Goal: Task Accomplishment & Management: Complete application form

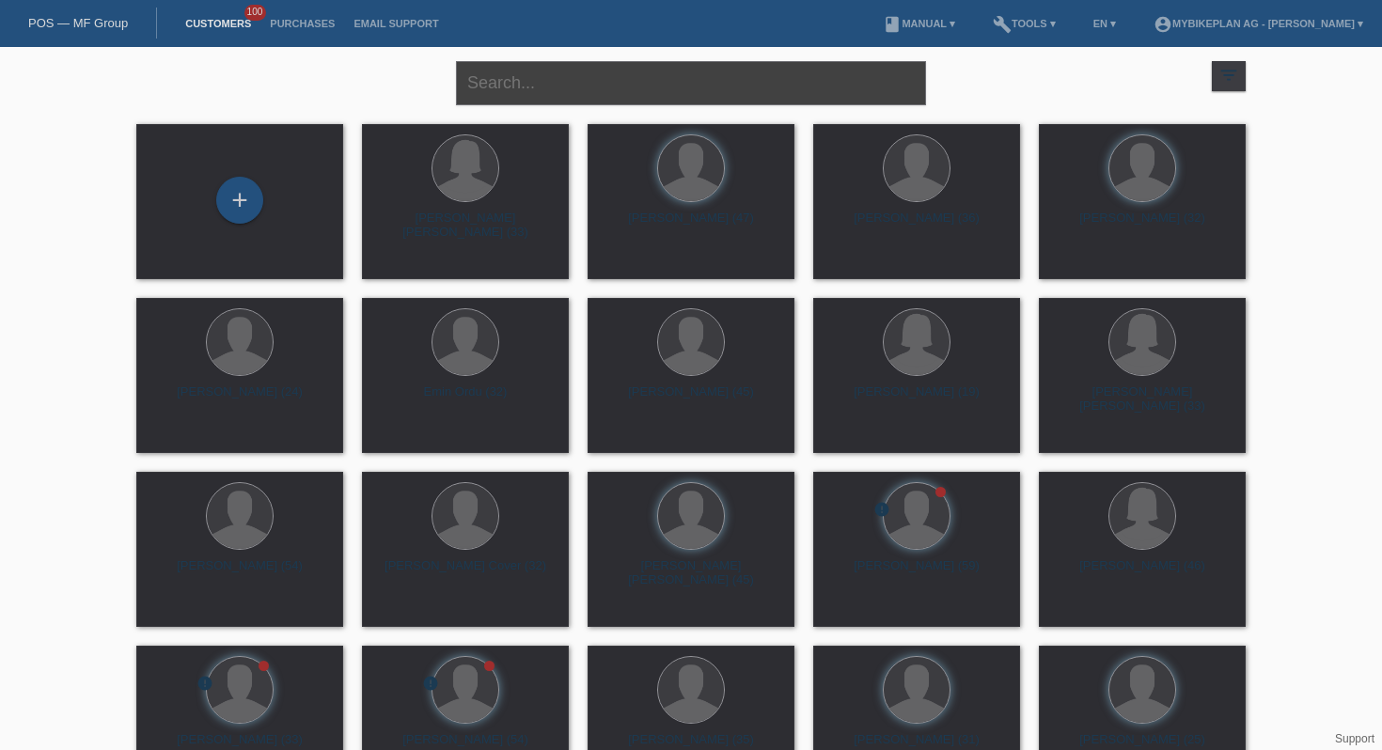
click at [514, 82] on input "text" at bounding box center [691, 83] width 470 height 44
type input "nikita linder"
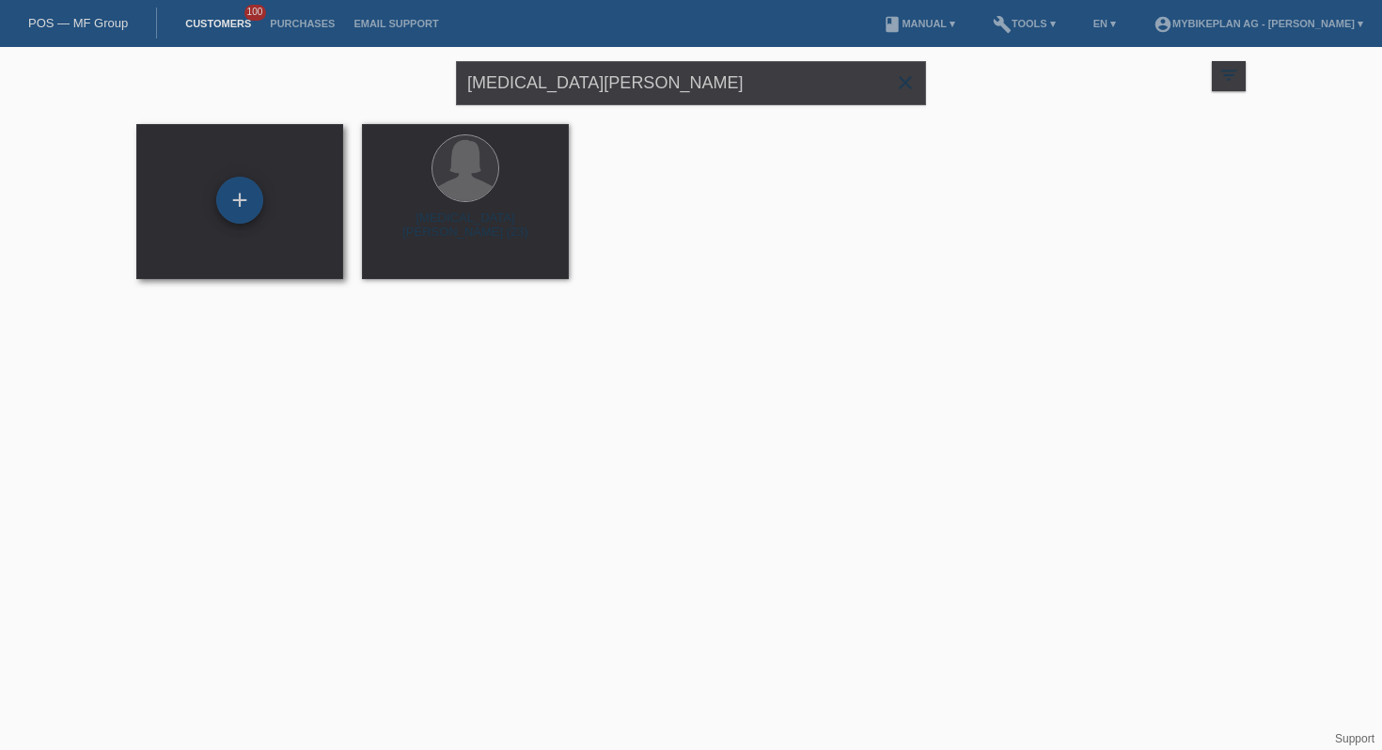
click at [230, 198] on div "+" at bounding box center [239, 200] width 47 height 47
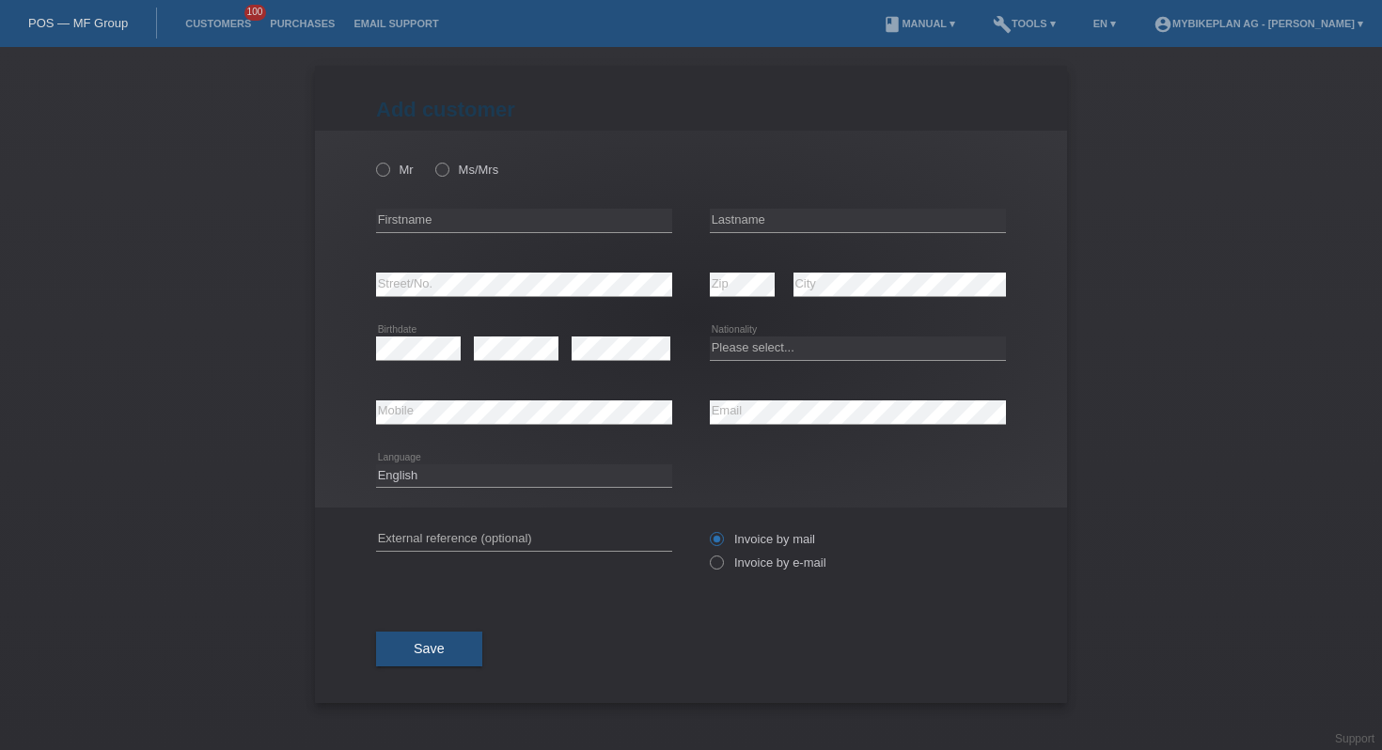
click at [466, 178] on div "Mr Ms/Mrs" at bounding box center [524, 169] width 296 height 39
click at [466, 177] on label "Ms/Mrs" at bounding box center [466, 170] width 63 height 14
click at [448, 175] on input "Ms/Mrs" at bounding box center [441, 169] width 12 height 12
radio input "true"
click at [437, 213] on input "text" at bounding box center [524, 221] width 296 height 24
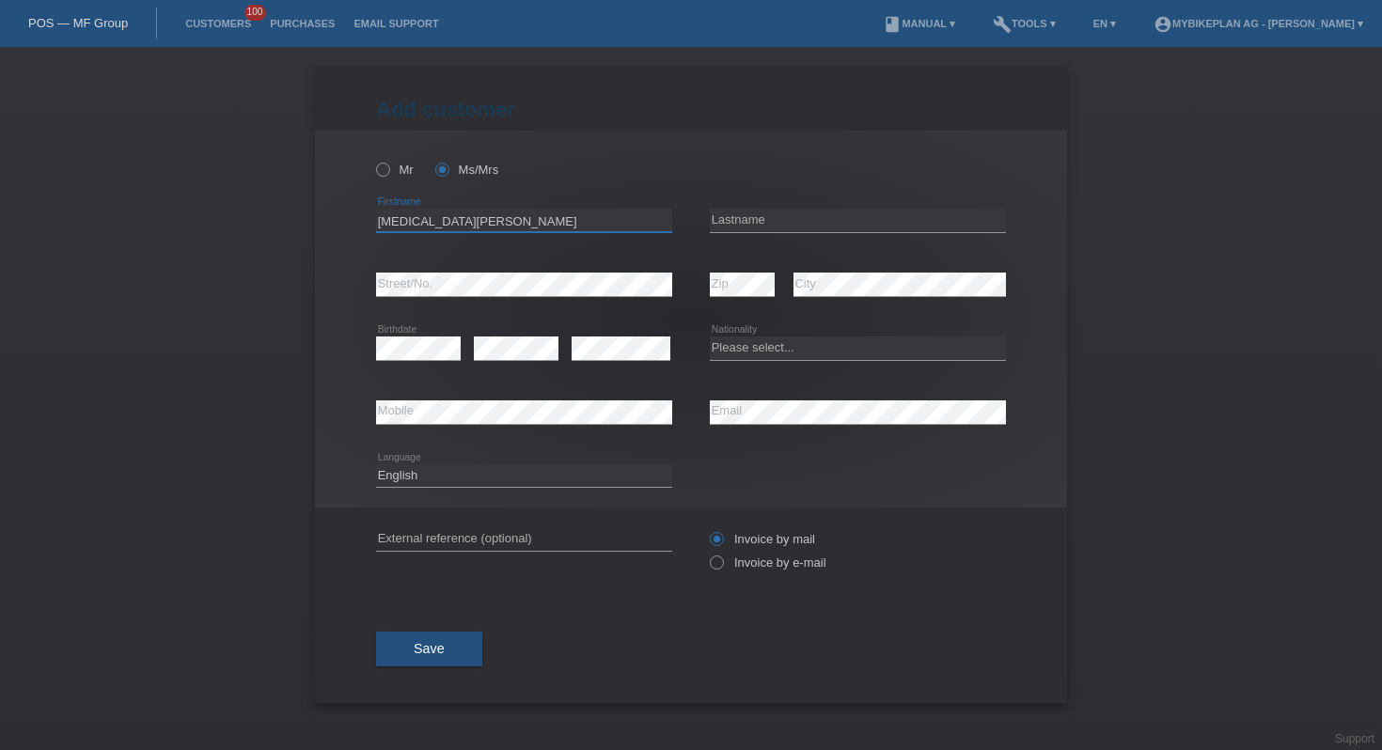
type input "Nikita Noemi"
click at [741, 219] on input "text" at bounding box center [858, 221] width 296 height 24
type input "Linder"
click at [767, 354] on select "Please select... Switzerland Austria Germany Liechtenstein ------------ Afghani…" at bounding box center [858, 348] width 296 height 23
select select "CH"
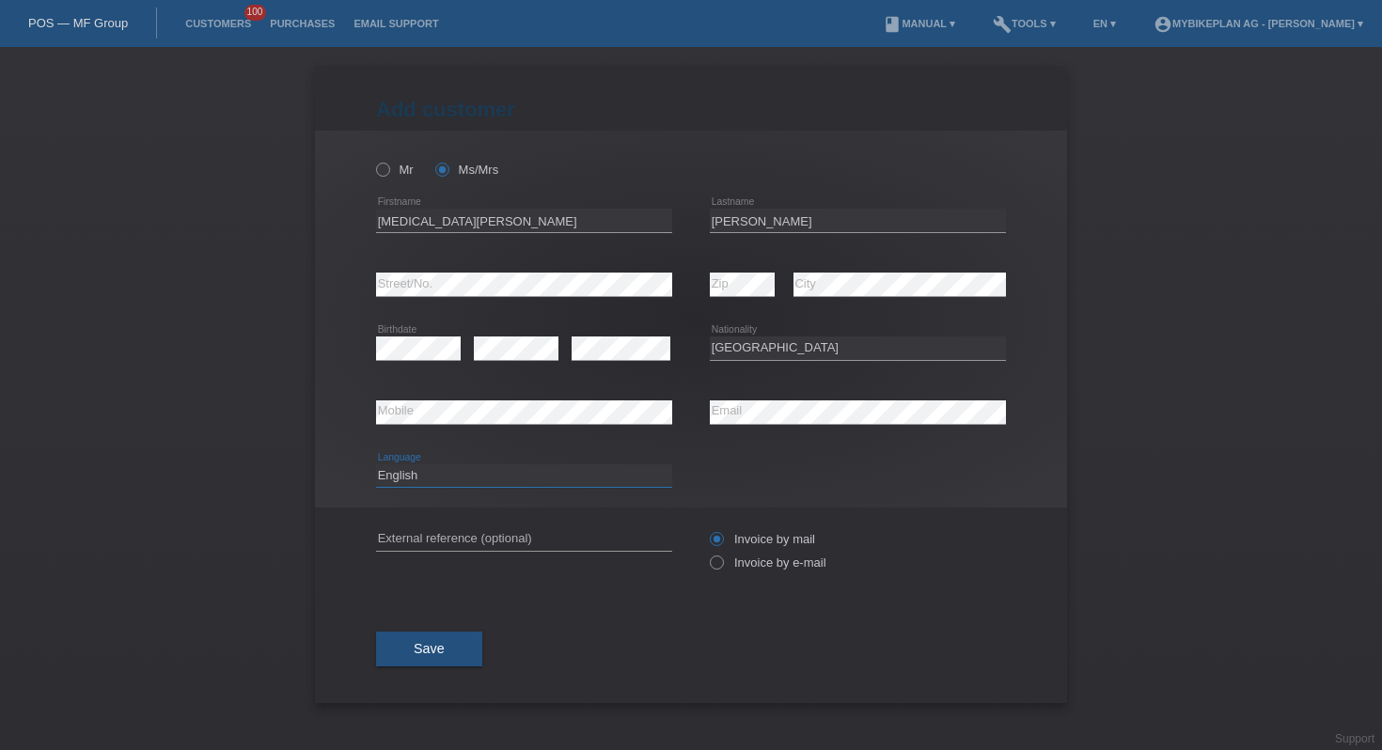
click at [475, 478] on select "Deutsch Français Italiano English" at bounding box center [524, 476] width 296 height 23
select select "de"
click at [779, 563] on label "Invoice by e-mail" at bounding box center [768, 563] width 117 height 14
click at [722, 563] on input "Invoice by e-mail" at bounding box center [716, 568] width 12 height 24
radio input "true"
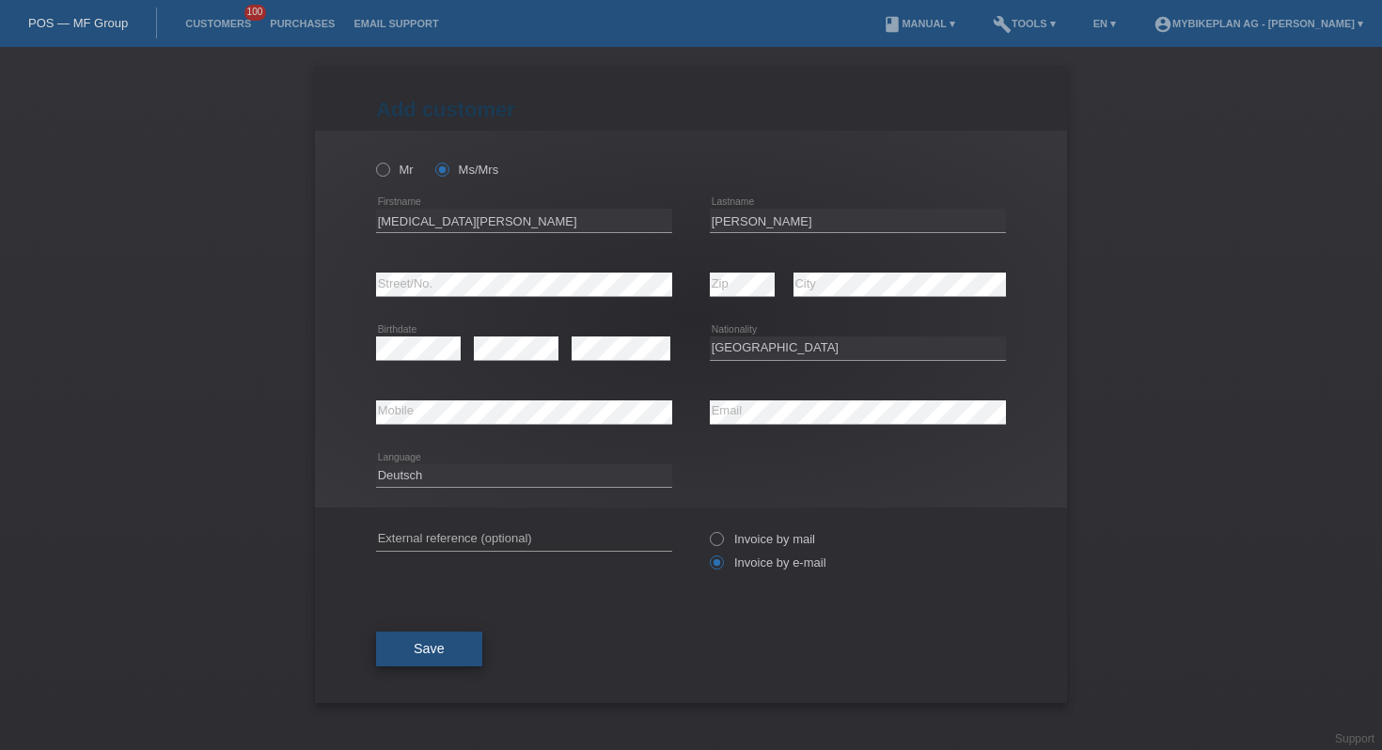
click at [447, 661] on button "Save" at bounding box center [429, 650] width 106 height 36
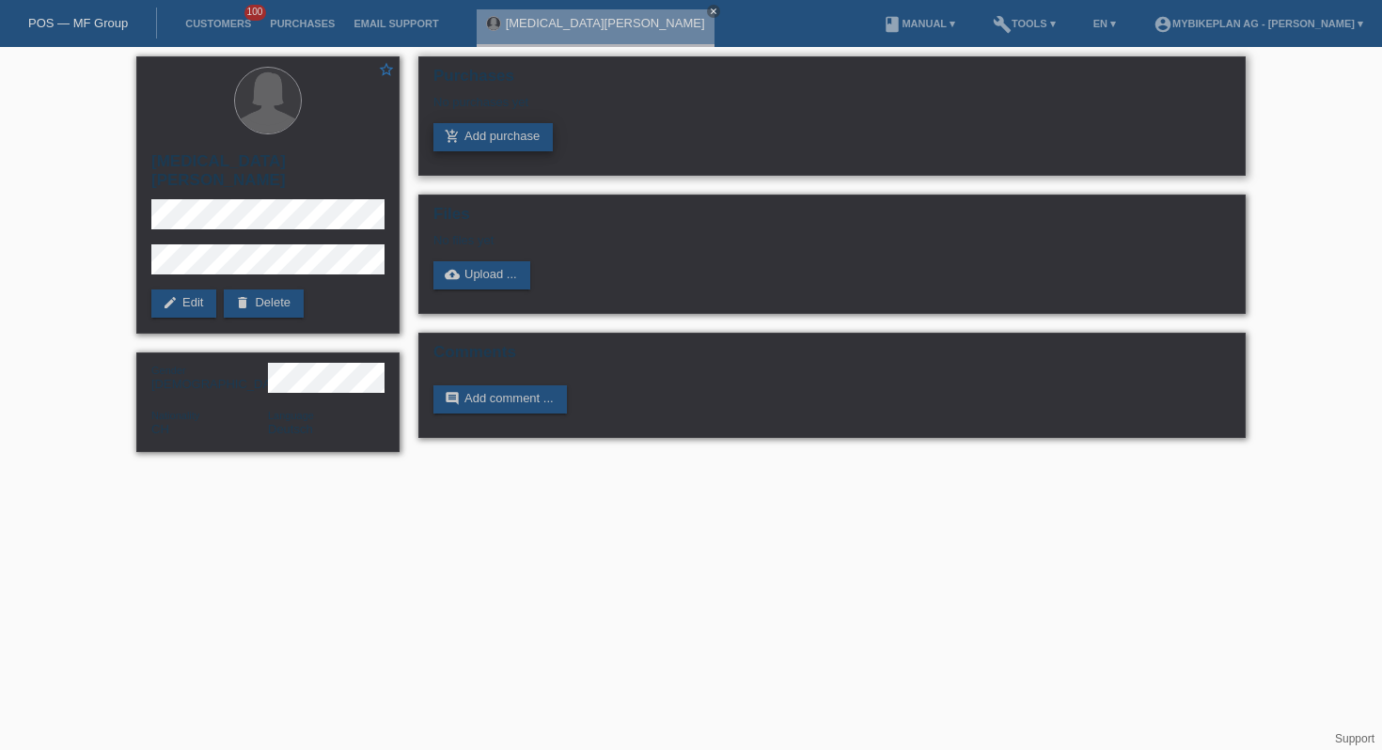
click at [506, 144] on link "add_shopping_cart Add purchase" at bounding box center [492, 137] width 119 height 28
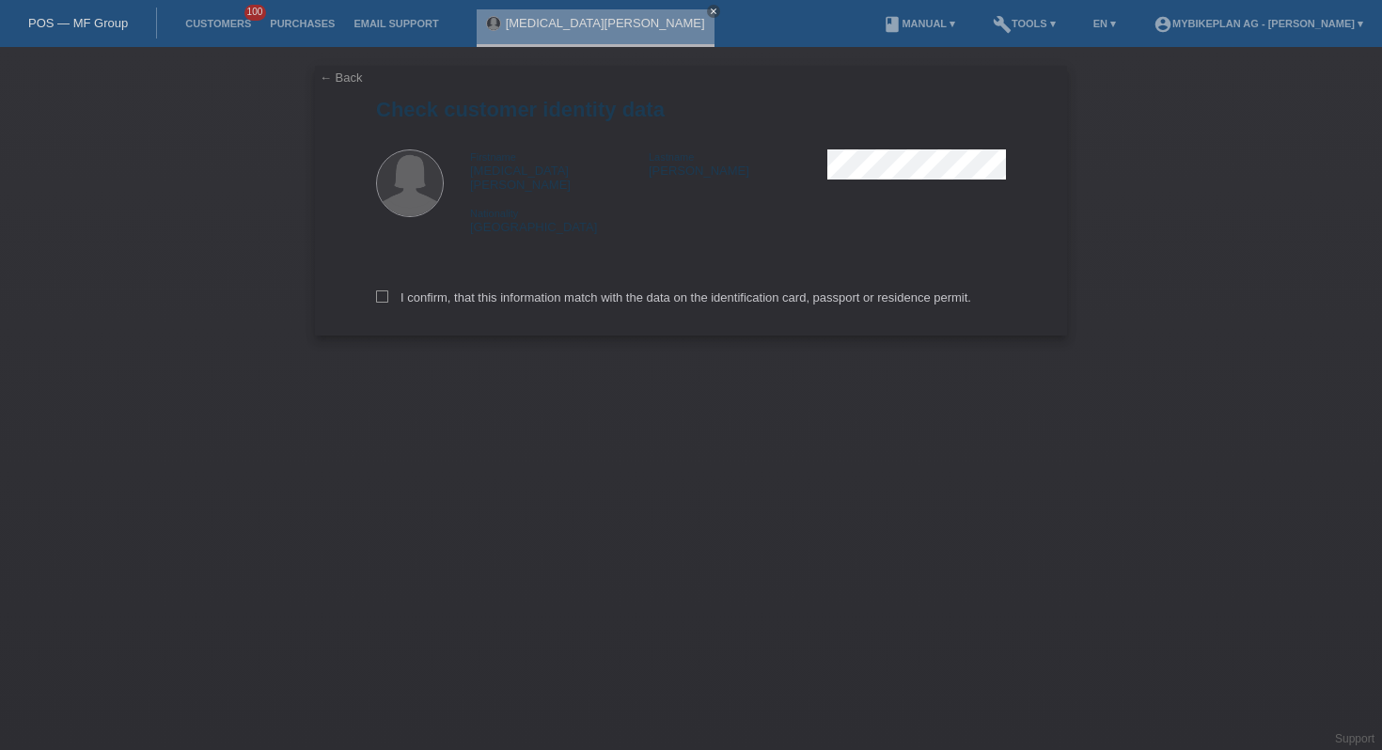
click at [511, 278] on div "I confirm, that this information match with the data on the identification card…" at bounding box center [691, 294] width 630 height 83
click at [511, 291] on label "I confirm, that this information match with the data on the identification card…" at bounding box center [673, 298] width 595 height 14
click at [388, 291] on input "I confirm, that this information match with the data on the identification card…" at bounding box center [382, 297] width 12 height 12
checkbox input "true"
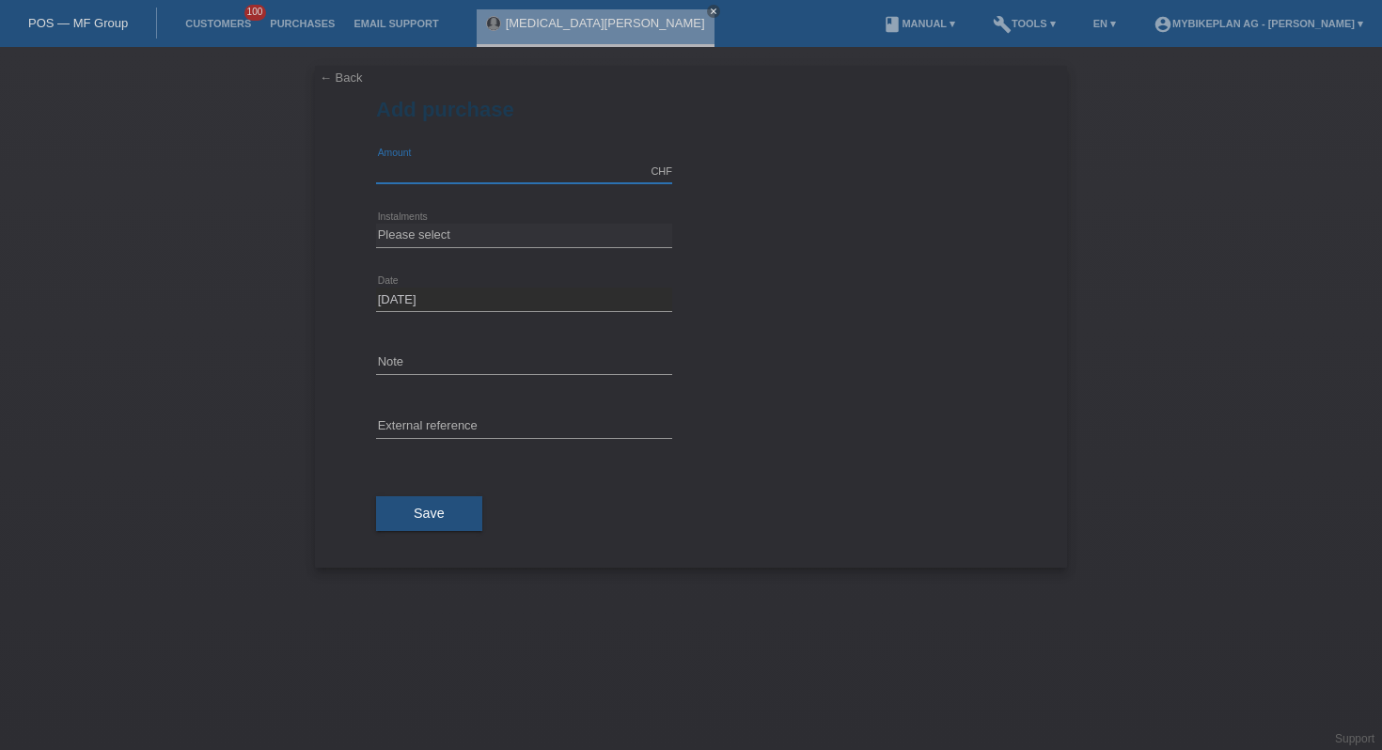
click at [443, 170] on input "text" at bounding box center [524, 172] width 296 height 24
type input "3230.27"
click at [418, 227] on select "Please select 6 instalments 12 instalments 18 instalments 24 instalments 36 ins…" at bounding box center [524, 235] width 296 height 23
select select "488"
click at [508, 428] on input "text" at bounding box center [524, 428] width 296 height 24
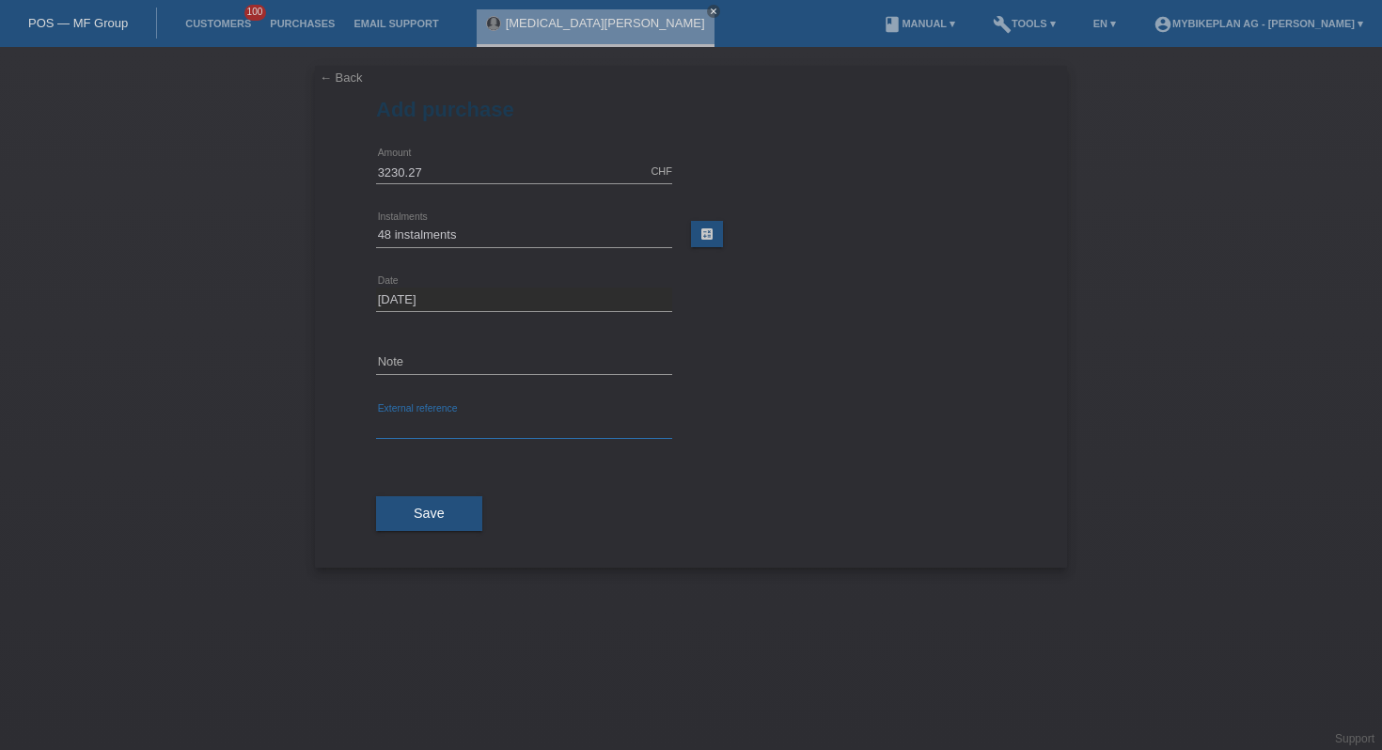
paste input "41873129306"
type input "41873129306"
click at [458, 524] on button "Save" at bounding box center [429, 515] width 106 height 36
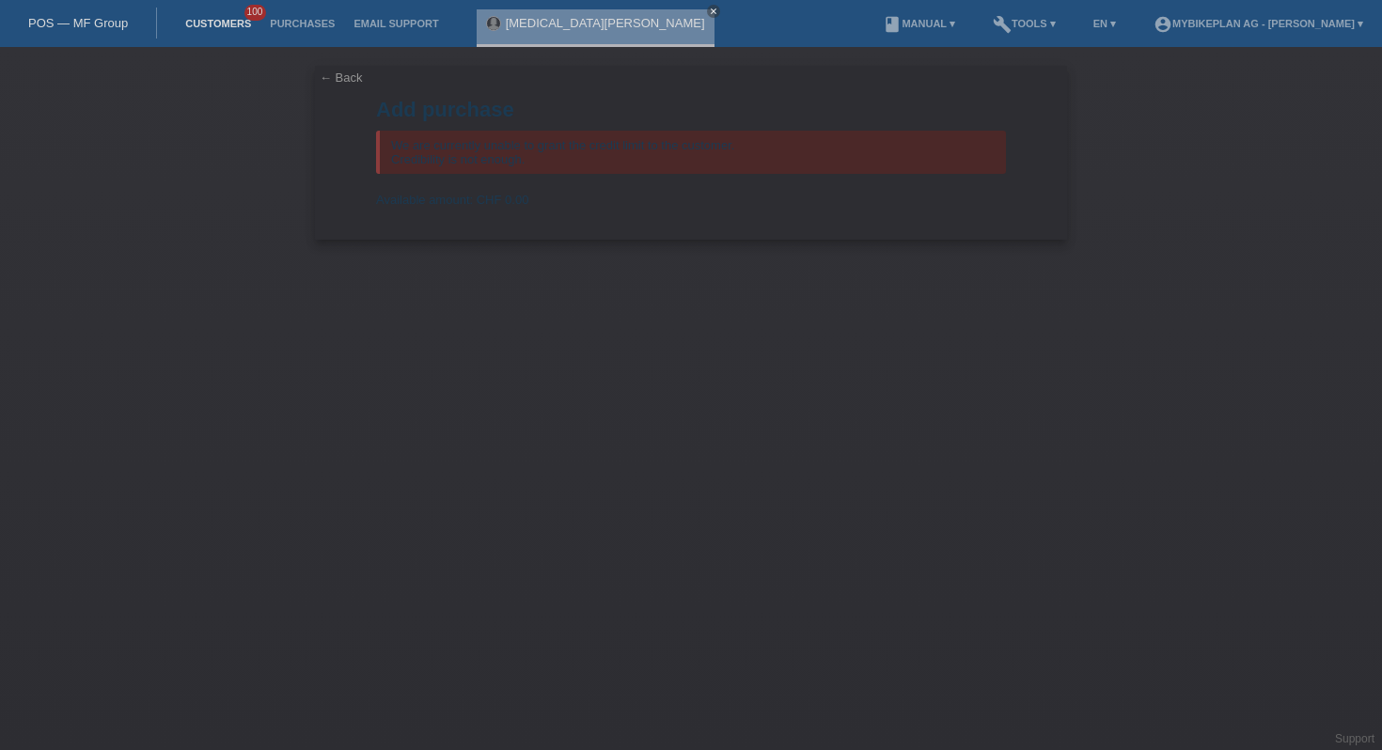
click at [212, 27] on link "Customers" at bounding box center [218, 23] width 85 height 11
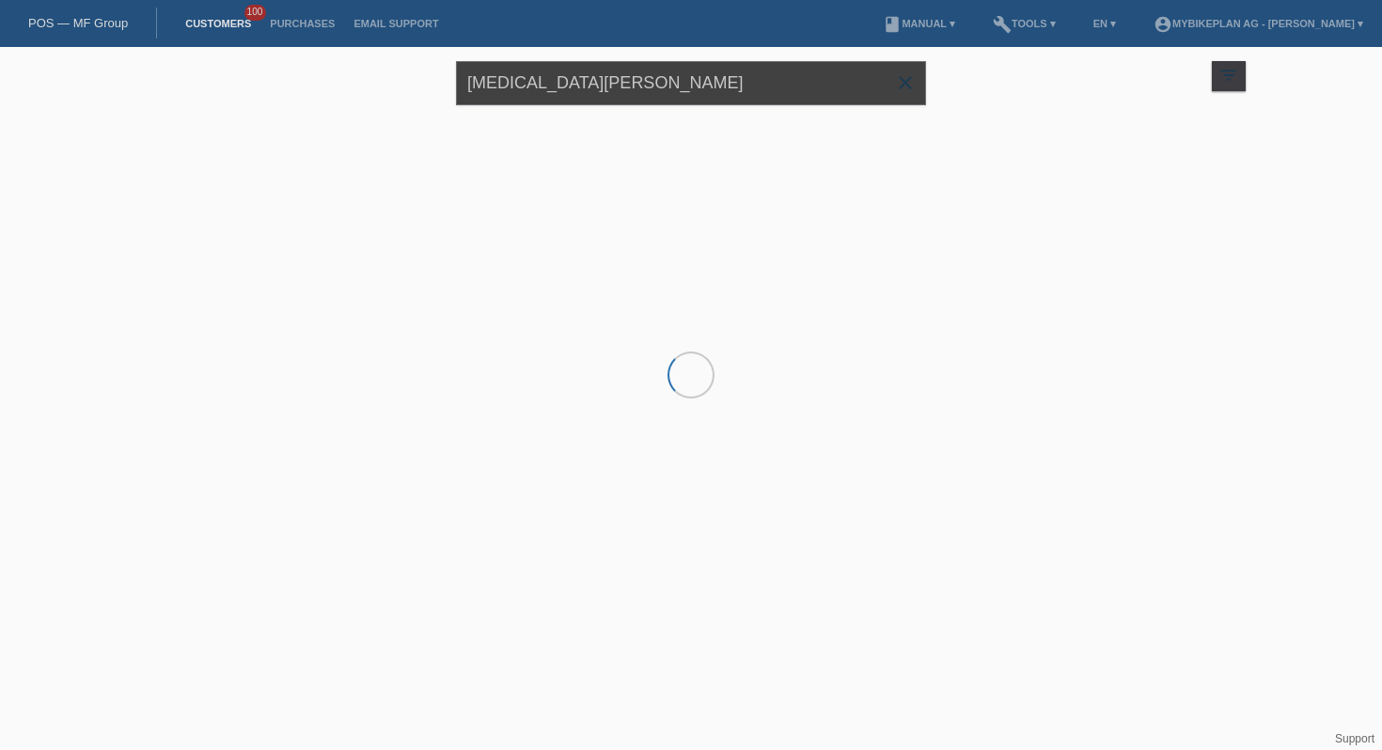
click at [507, 75] on input "[MEDICAL_DATA][PERSON_NAME]" at bounding box center [691, 83] width 470 height 44
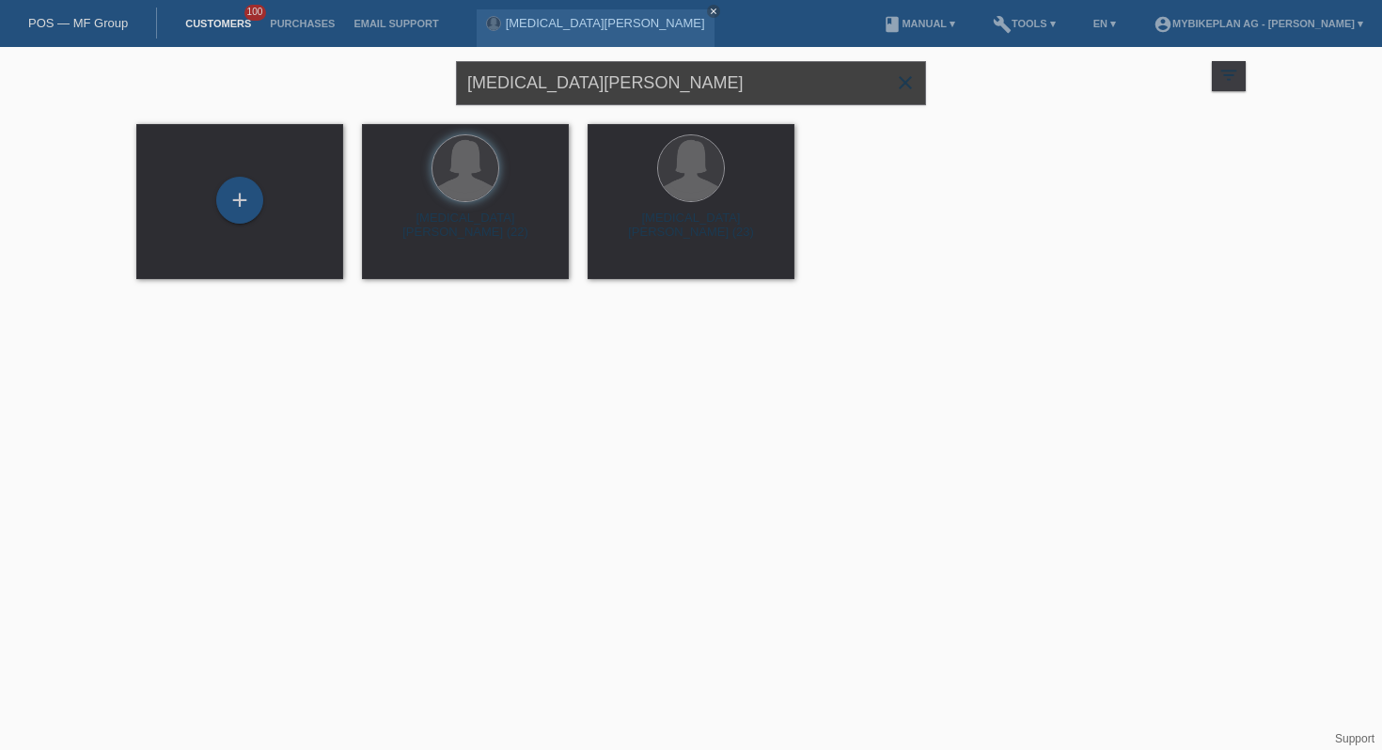
click at [507, 75] on input "[MEDICAL_DATA][PERSON_NAME]" at bounding box center [691, 83] width 470 height 44
type input "[PERSON_NAME]"
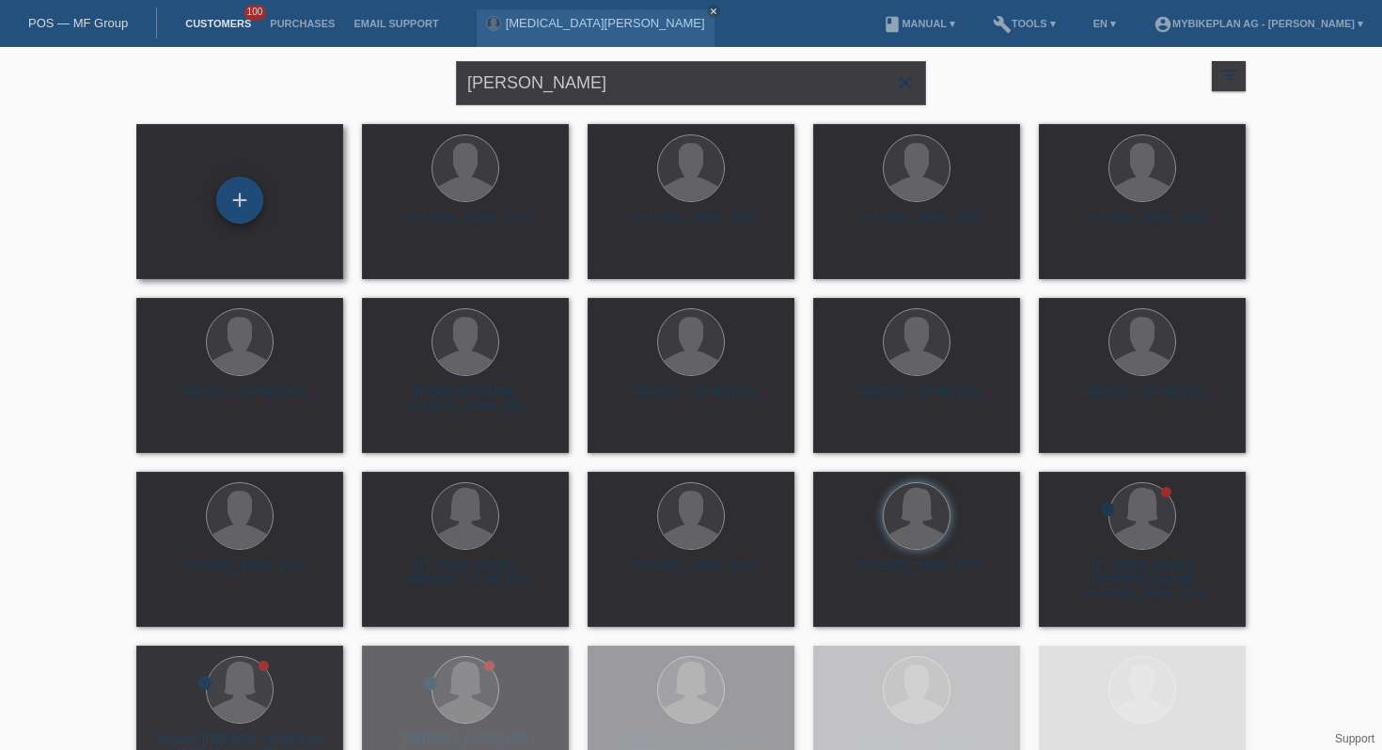
click at [246, 202] on div "+" at bounding box center [239, 200] width 45 height 32
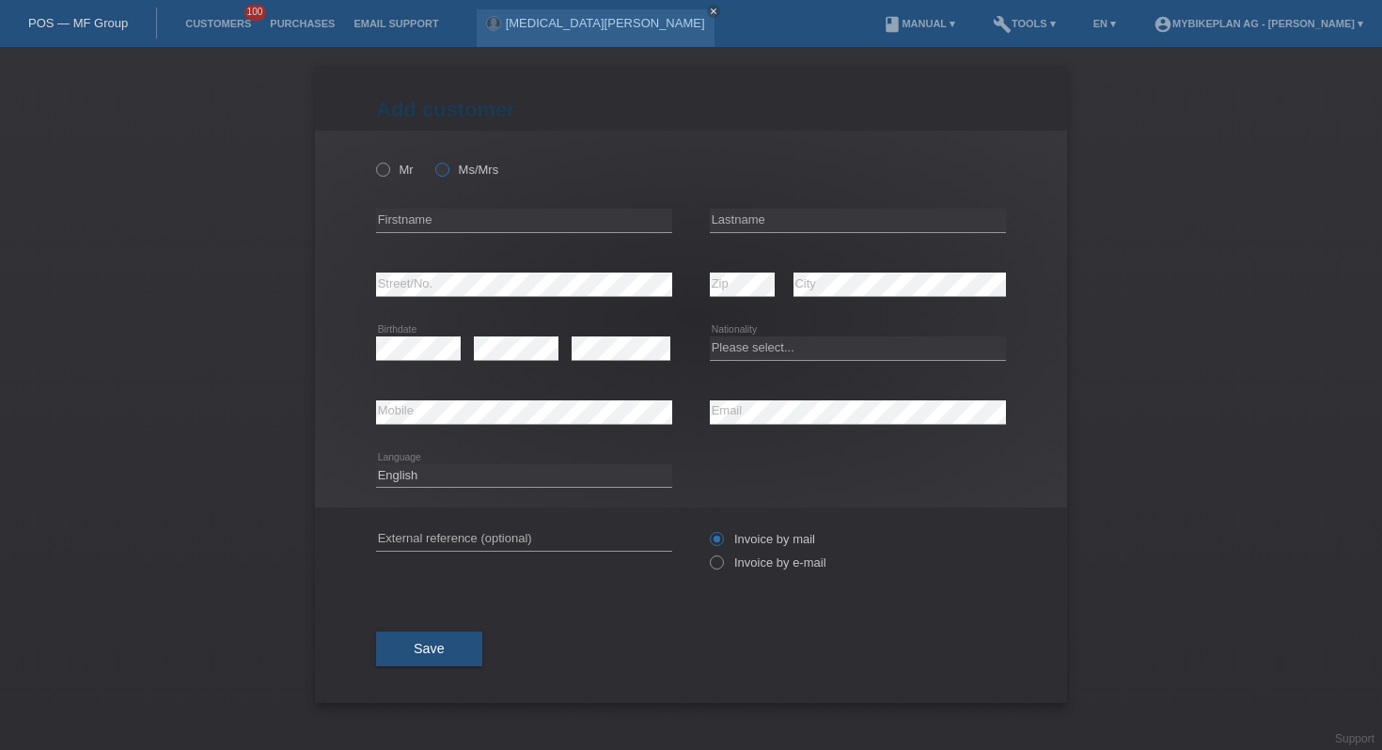
click at [463, 166] on label "Ms/Mrs" at bounding box center [466, 170] width 63 height 14
click at [448, 166] on input "Ms/Mrs" at bounding box center [441, 169] width 12 height 12
radio input "true"
click at [438, 220] on input "text" at bounding box center [524, 221] width 296 height 24
type input "[PERSON_NAME]"
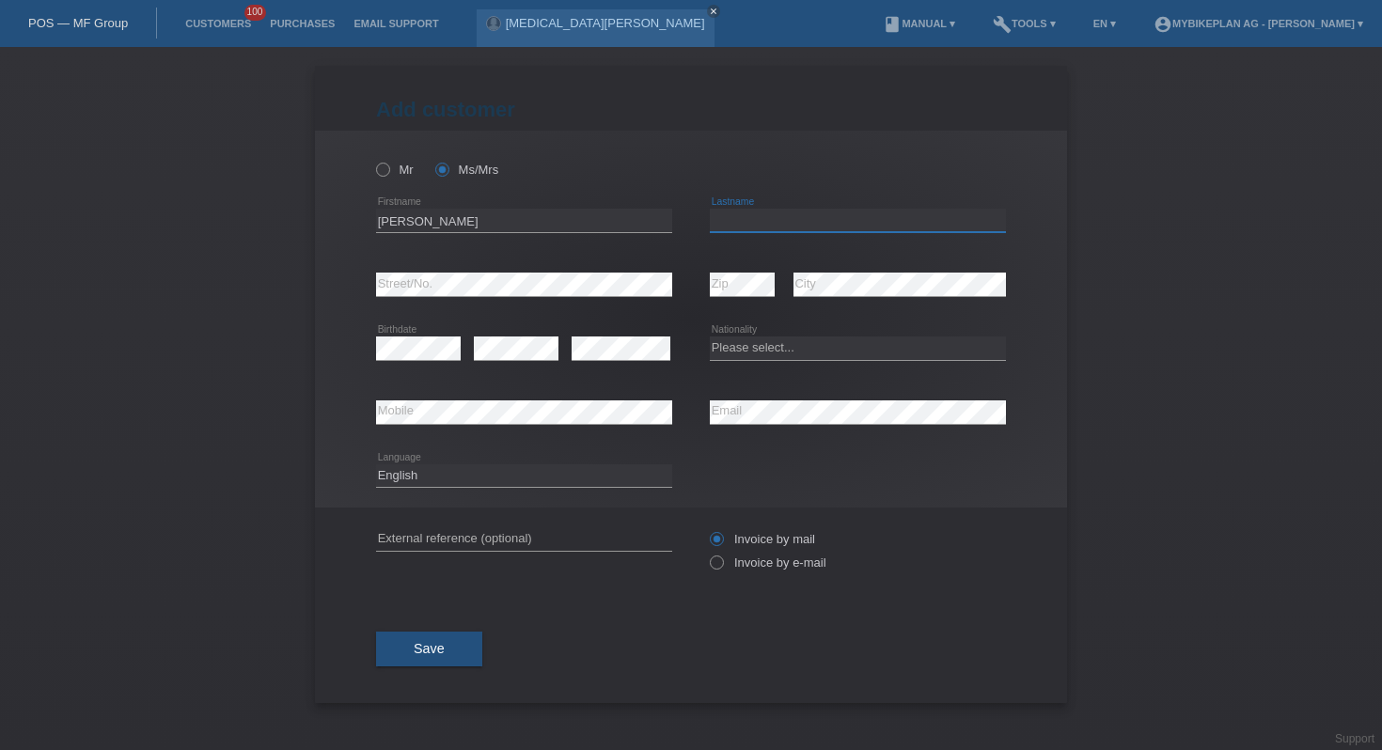
click at [772, 227] on input "text" at bounding box center [858, 221] width 296 height 24
type input "San [PERSON_NAME]"
click at [440, 270] on div "error Street/No." at bounding box center [524, 285] width 296 height 64
click at [843, 349] on select "Please select... Switzerland Austria Germany Liechtenstein ------------ Afghani…" at bounding box center [858, 348] width 296 height 23
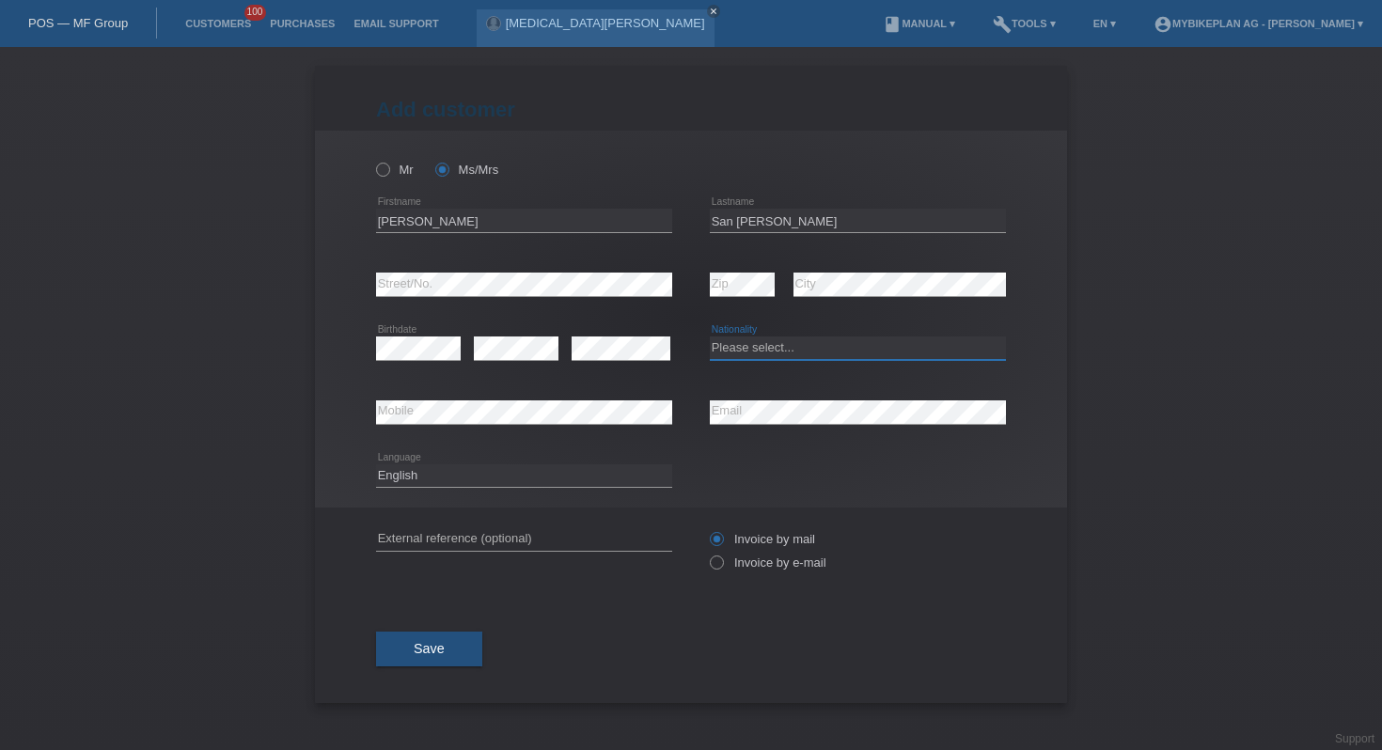
select select "CH"
click at [444, 453] on div "Deutsch Français Italiano English error Language" at bounding box center [524, 477] width 296 height 64
click at [440, 474] on select "Deutsch Français Italiano English" at bounding box center [524, 476] width 296 height 23
select select "de"
click at [753, 570] on label "Invoice by e-mail" at bounding box center [768, 563] width 117 height 14
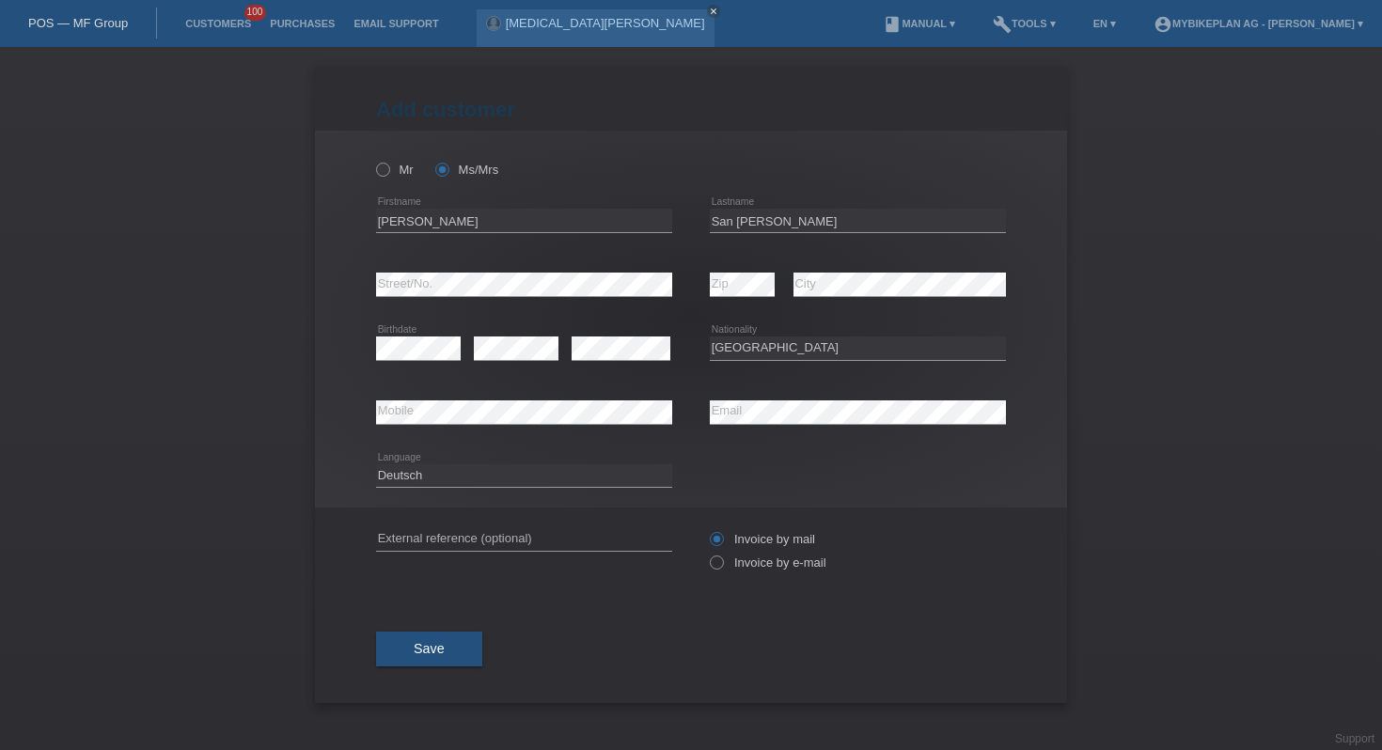
click at [722, 573] on input "Invoice by e-mail" at bounding box center [716, 568] width 12 height 24
radio input "true"
click at [398, 643] on button "Save" at bounding box center [429, 650] width 106 height 36
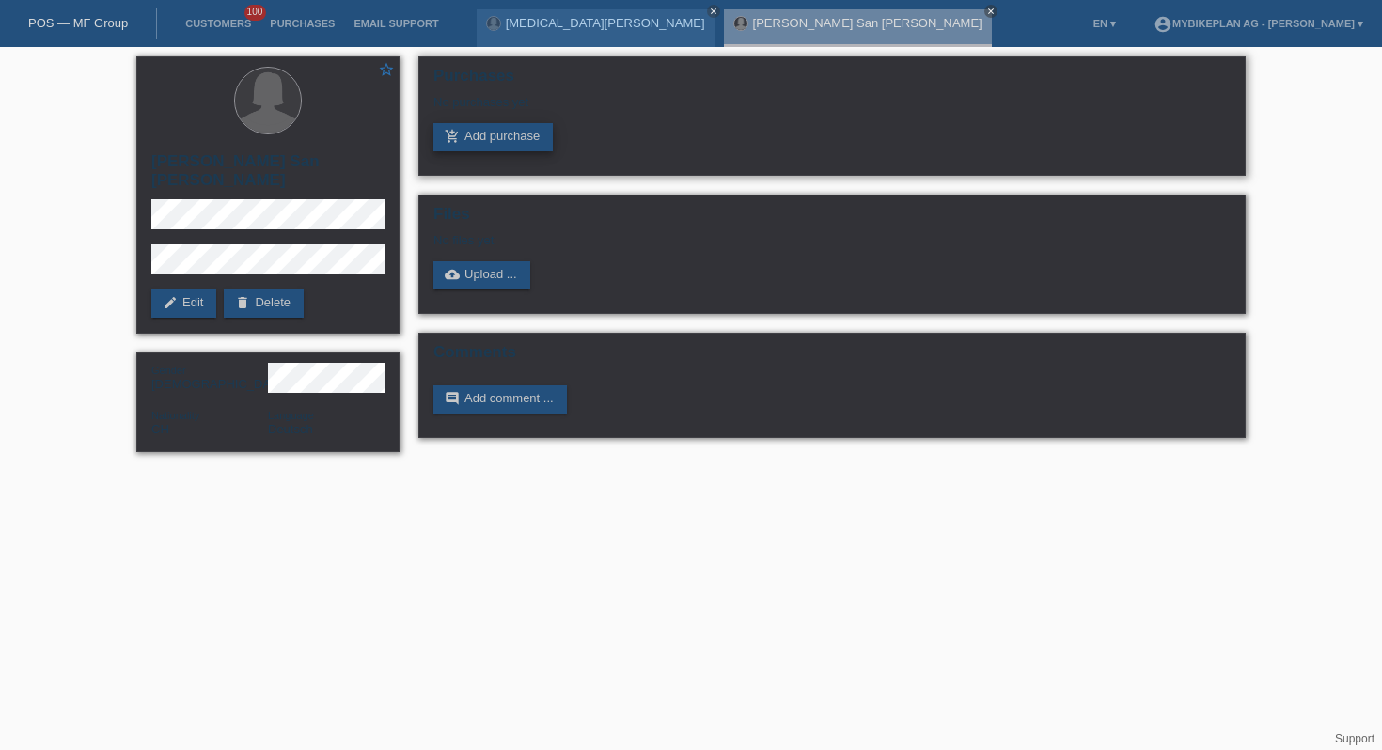
click at [495, 138] on link "add_shopping_cart Add purchase" at bounding box center [492, 137] width 119 height 28
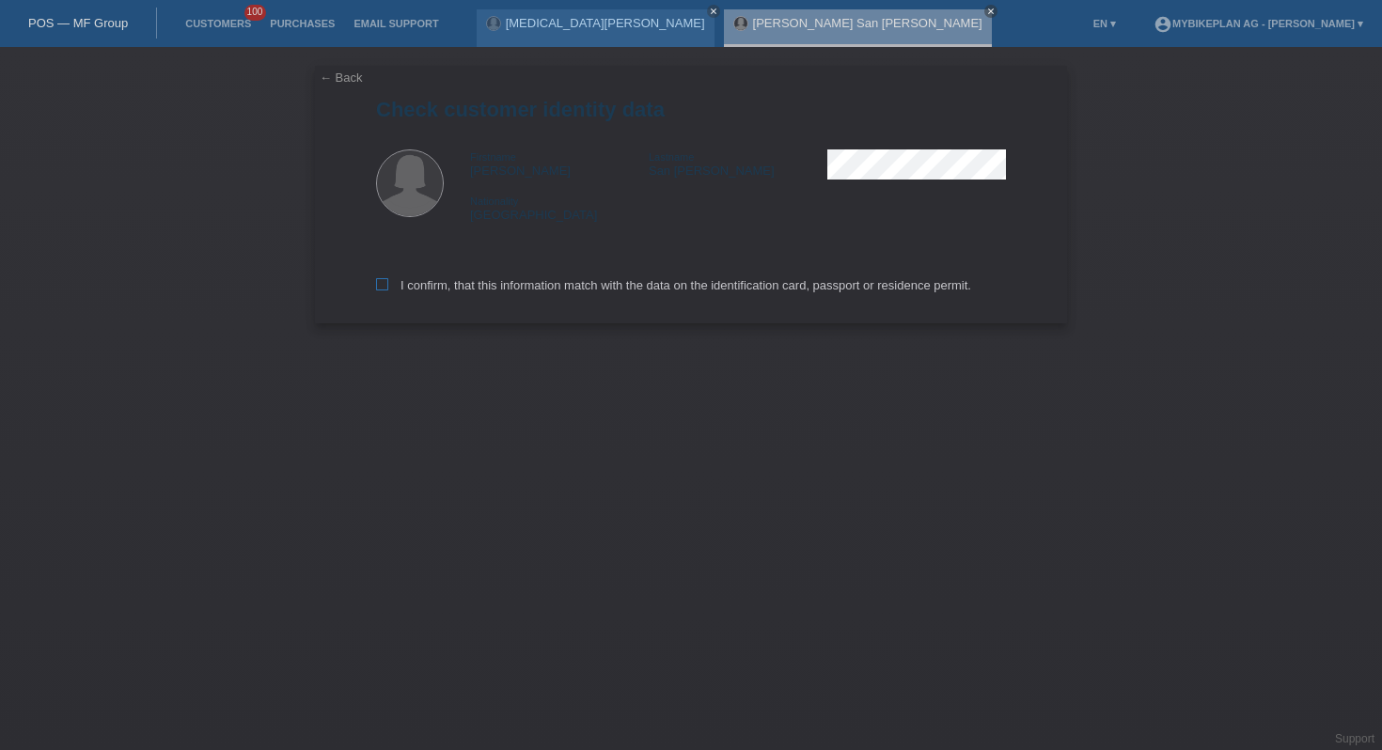
click at [418, 288] on label "I confirm, that this information match with the data on the identification card…" at bounding box center [673, 285] width 595 height 14
click at [388, 288] on input "I confirm, that this information match with the data on the identification card…" at bounding box center [382, 284] width 12 height 12
checkbox input "true"
click at [418, 288] on label "I confirm, that this information match with the data on the identification card…" at bounding box center [673, 285] width 595 height 14
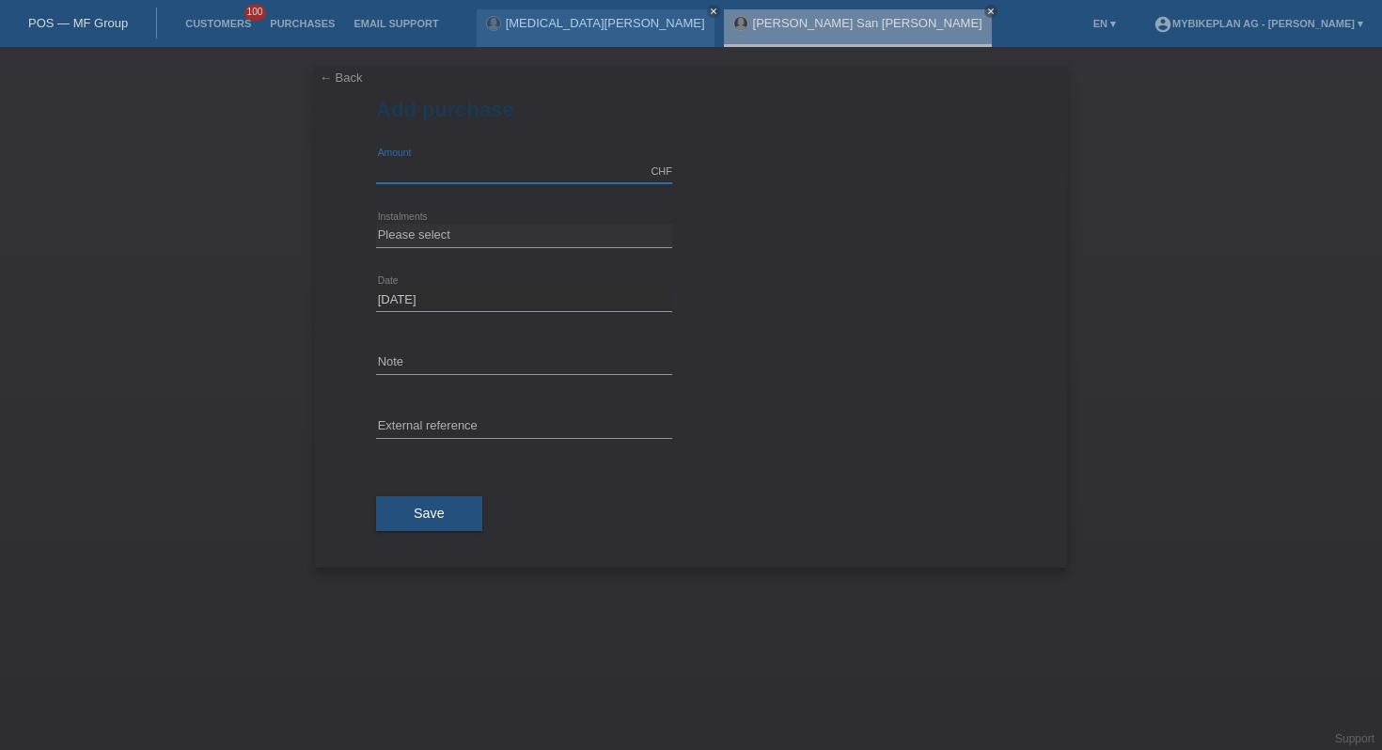
click at [525, 171] on input "text" at bounding box center [524, 172] width 296 height 24
click at [465, 172] on input "text" at bounding box center [524, 172] width 296 height 24
type input "3090.00"
click at [439, 240] on select "Please select 6 instalments 12 instalments 18 instalments 24 instalments 36 ins…" at bounding box center [524, 235] width 296 height 23
select select "487"
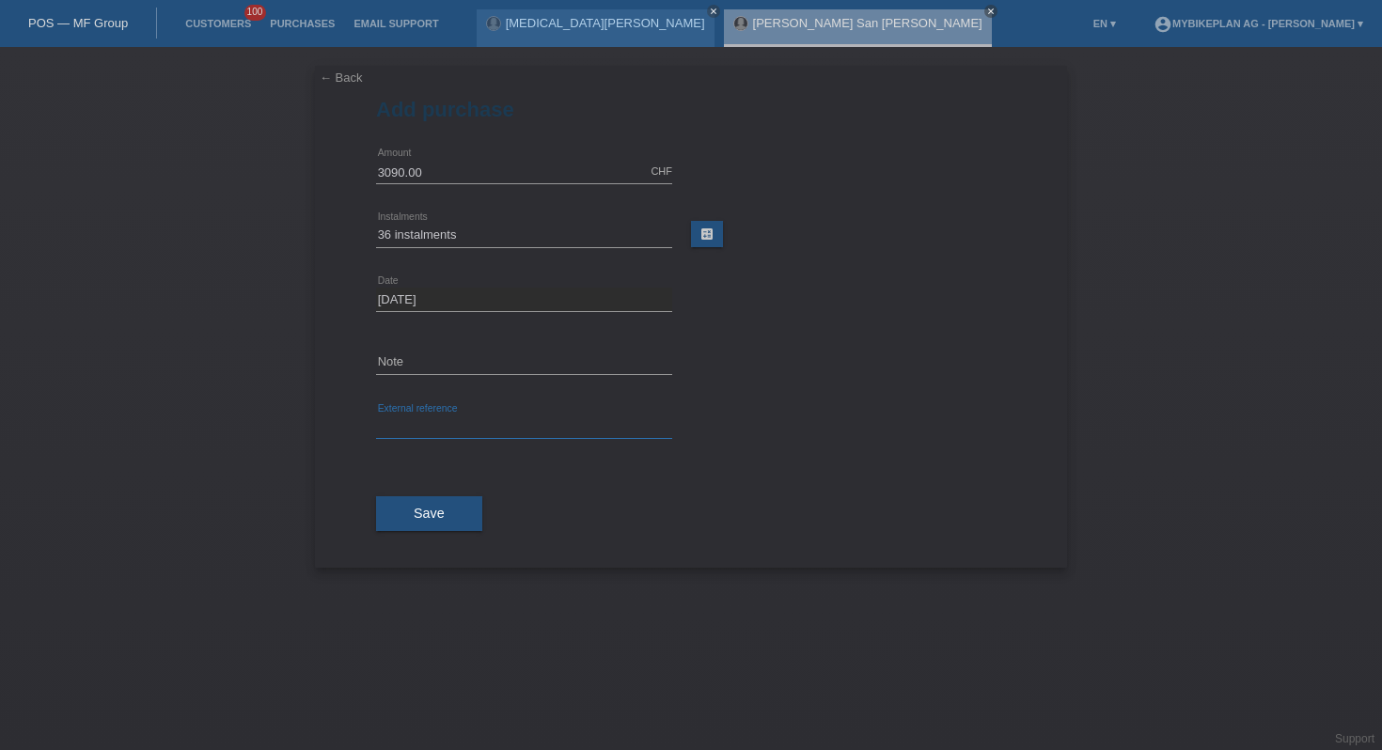
click at [429, 428] on input "text" at bounding box center [524, 428] width 296 height 24
paste input "41873129307"
type input "41873129307"
click at [432, 520] on span "Save" at bounding box center [429, 513] width 31 height 15
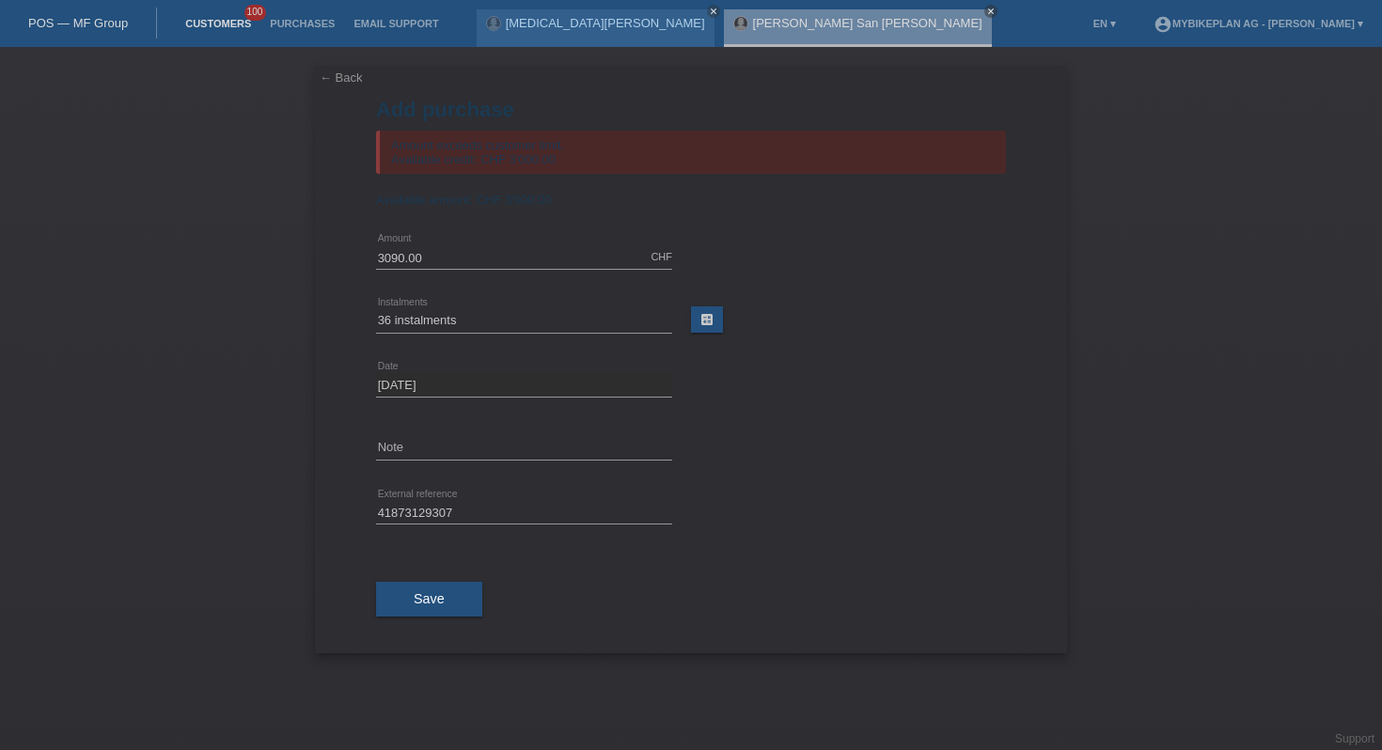
click at [200, 19] on link "Customers" at bounding box center [218, 23] width 85 height 11
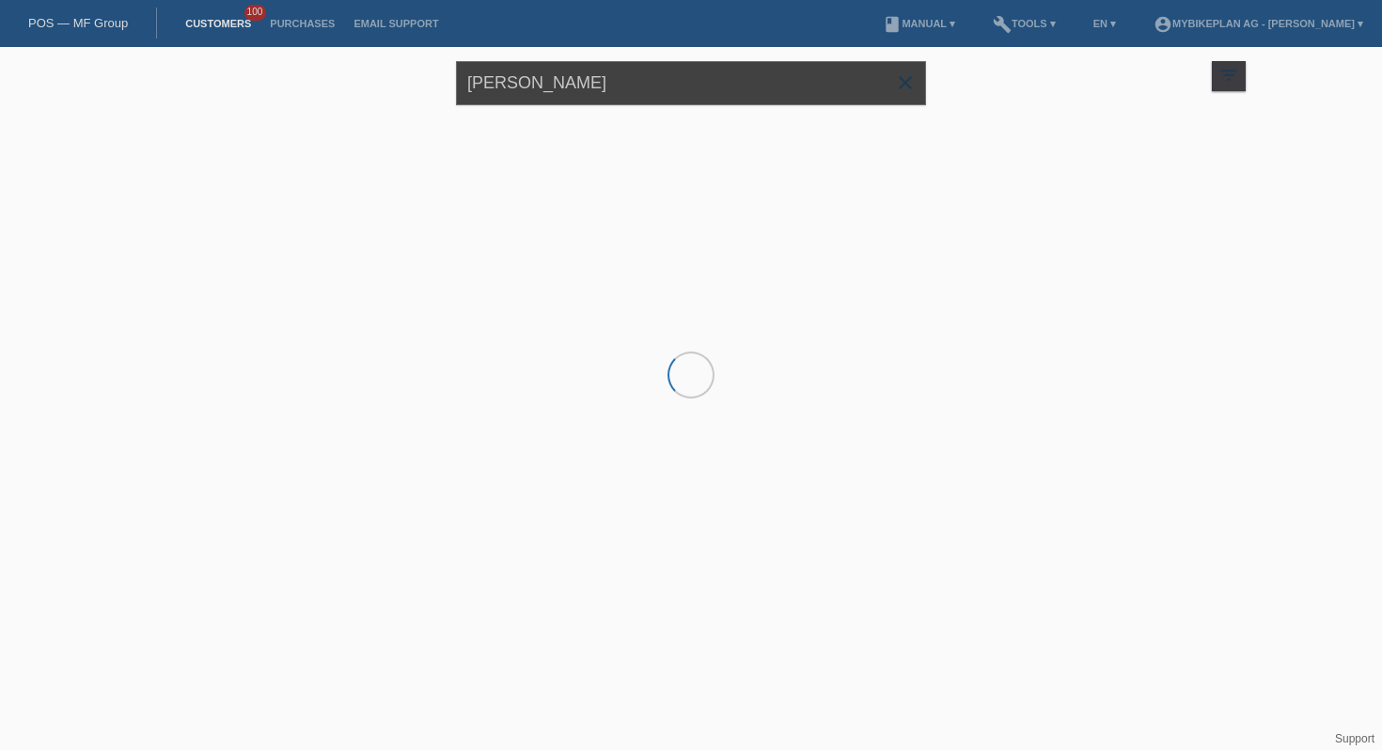
click at [522, 97] on input "[PERSON_NAME]" at bounding box center [691, 83] width 470 height 44
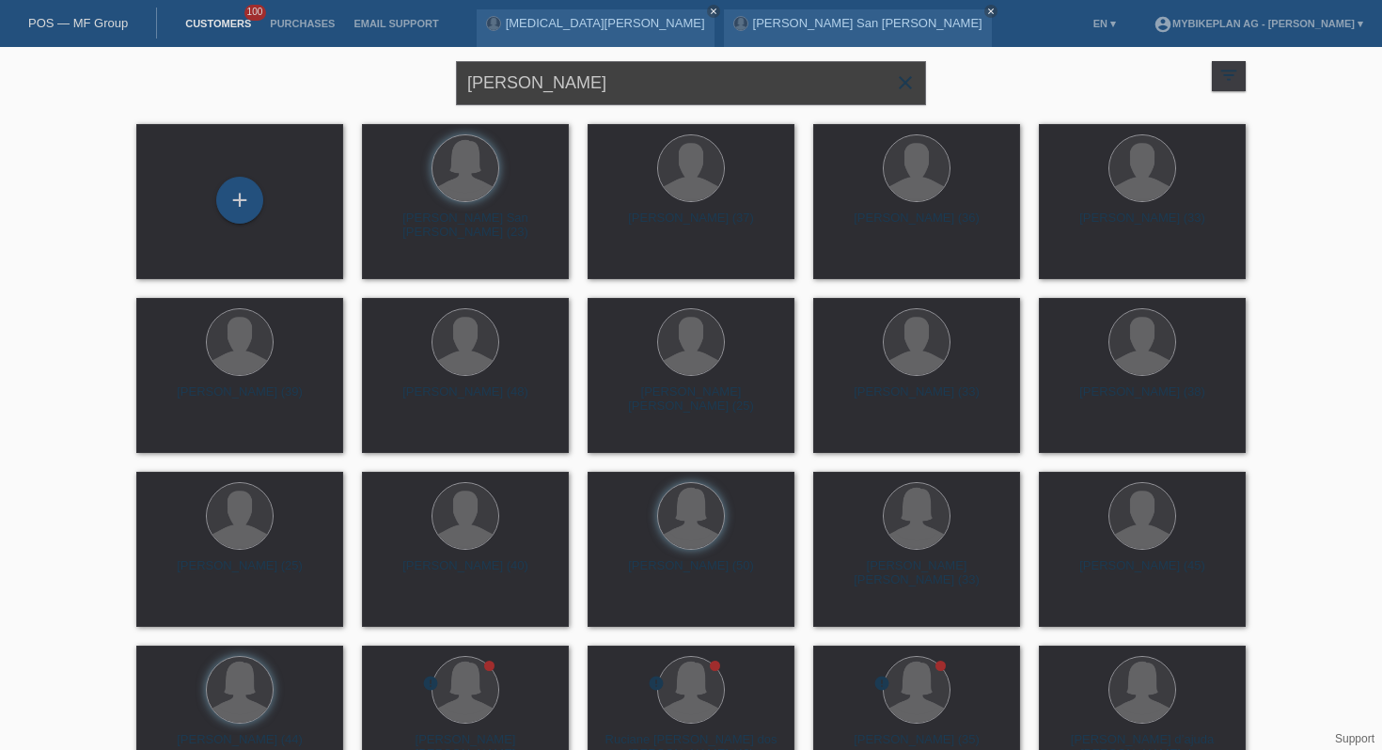
type input "dunja baumann"
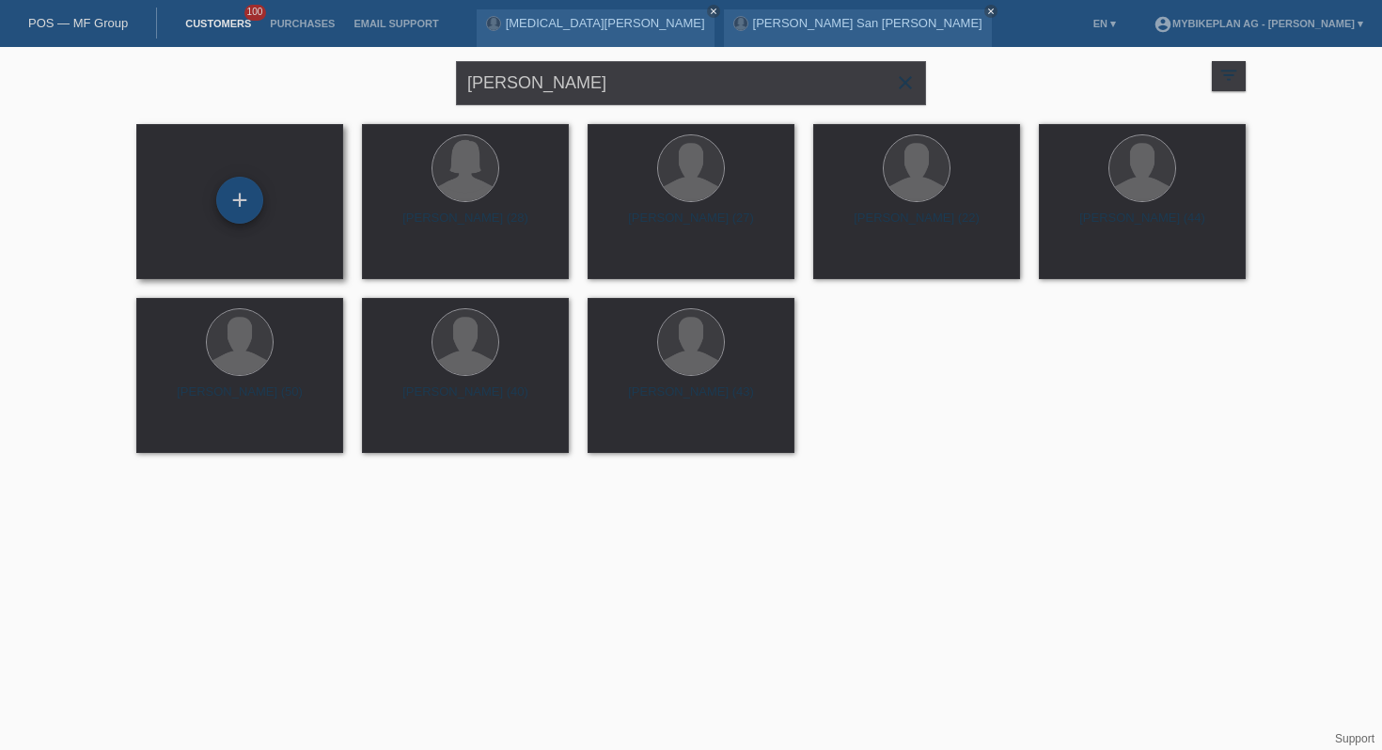
click at [243, 206] on div "+" at bounding box center [239, 200] width 47 height 47
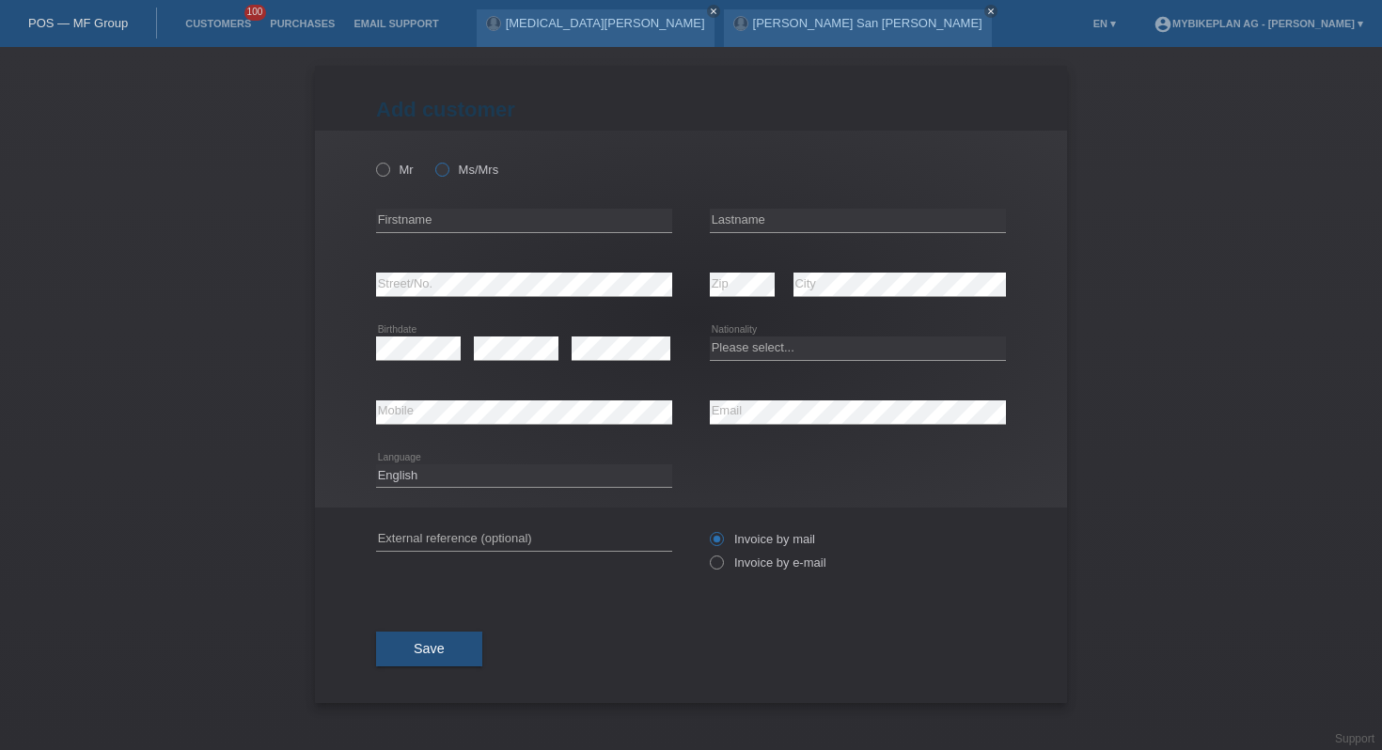
click at [452, 172] on label "Ms/Mrs" at bounding box center [466, 170] width 63 height 14
click at [448, 172] on input "Ms/Mrs" at bounding box center [441, 169] width 12 height 12
radio input "true"
click at [455, 211] on input "text" at bounding box center [524, 221] width 296 height 24
type input "Dunja"
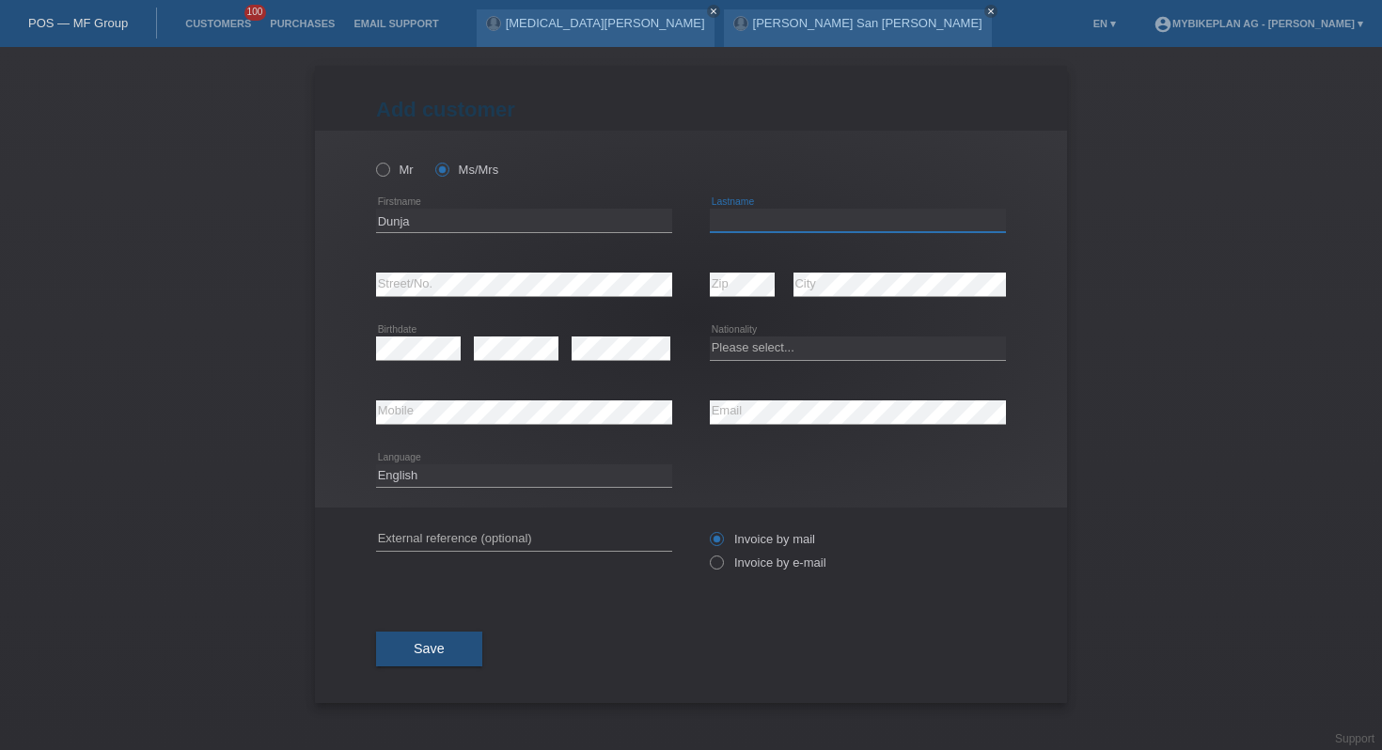
click at [745, 214] on input "text" at bounding box center [858, 221] width 296 height 24
type input "[PERSON_NAME]"
click at [645, 372] on div "error" at bounding box center [621, 349] width 99 height 64
click at [645, 362] on div "error" at bounding box center [621, 349] width 99 height 64
click at [758, 353] on select "Please select... Switzerland Austria Germany Liechtenstein ------------ Afghani…" at bounding box center [858, 348] width 296 height 23
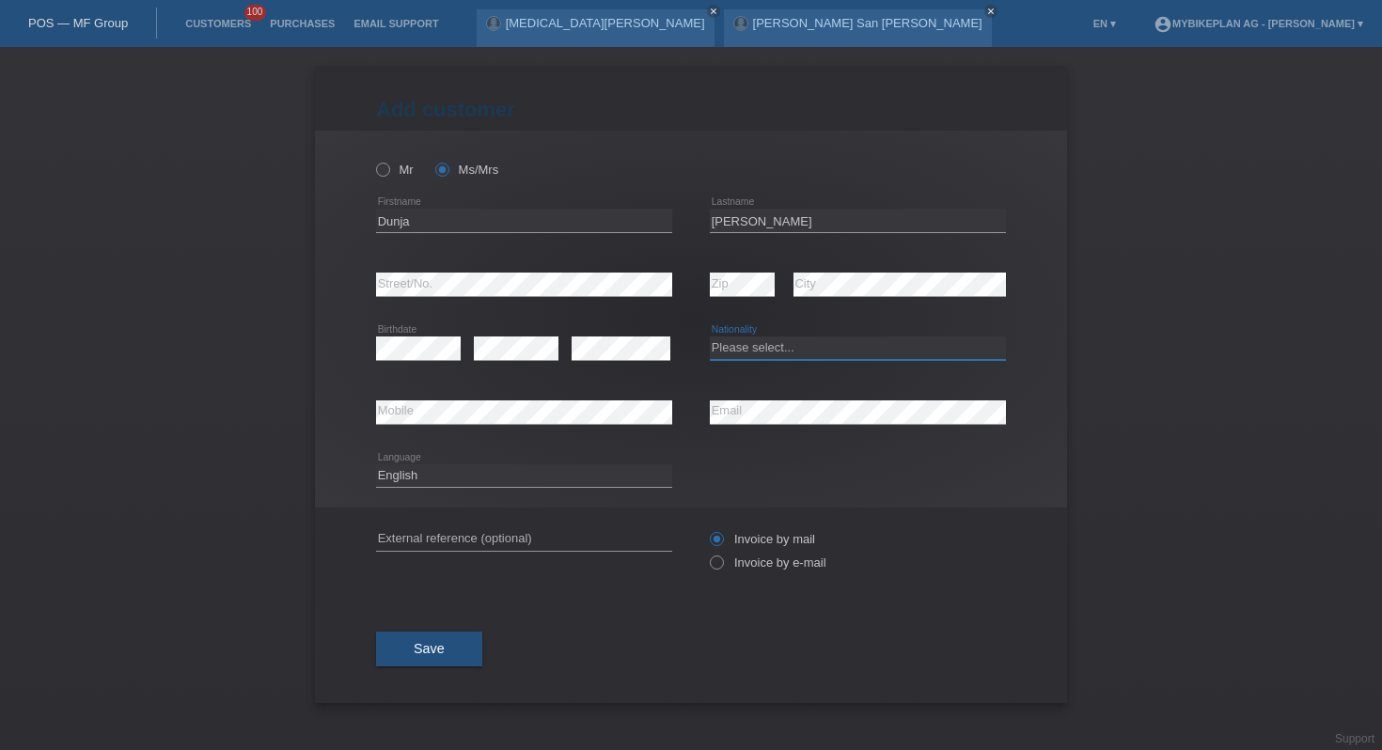
select select "CH"
click at [580, 482] on select "Deutsch Français Italiano English" at bounding box center [524, 476] width 296 height 23
select select "de"
click at [707, 553] on icon at bounding box center [707, 553] width 0 height 0
click at [721, 560] on input "Invoice by e-mail" at bounding box center [716, 568] width 12 height 24
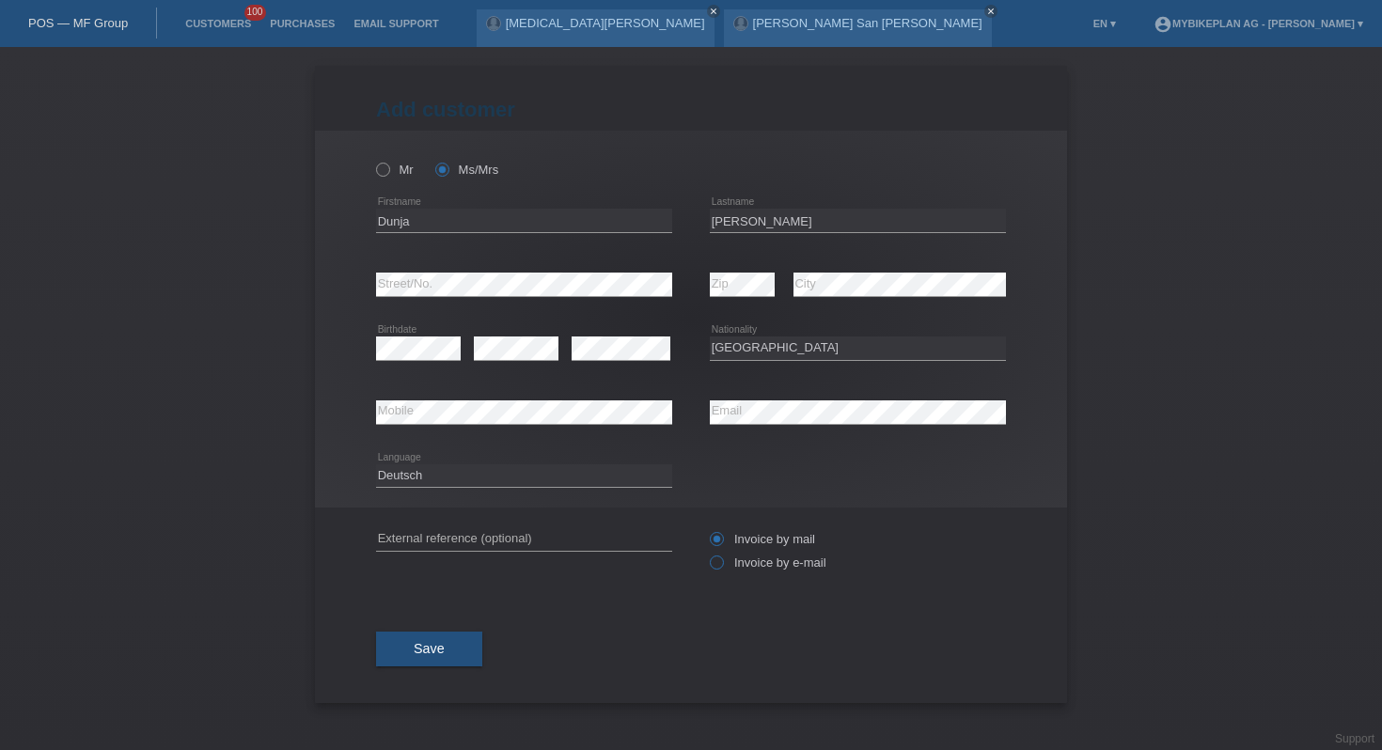
radio input "true"
click at [389, 644] on button "Save" at bounding box center [429, 650] width 106 height 36
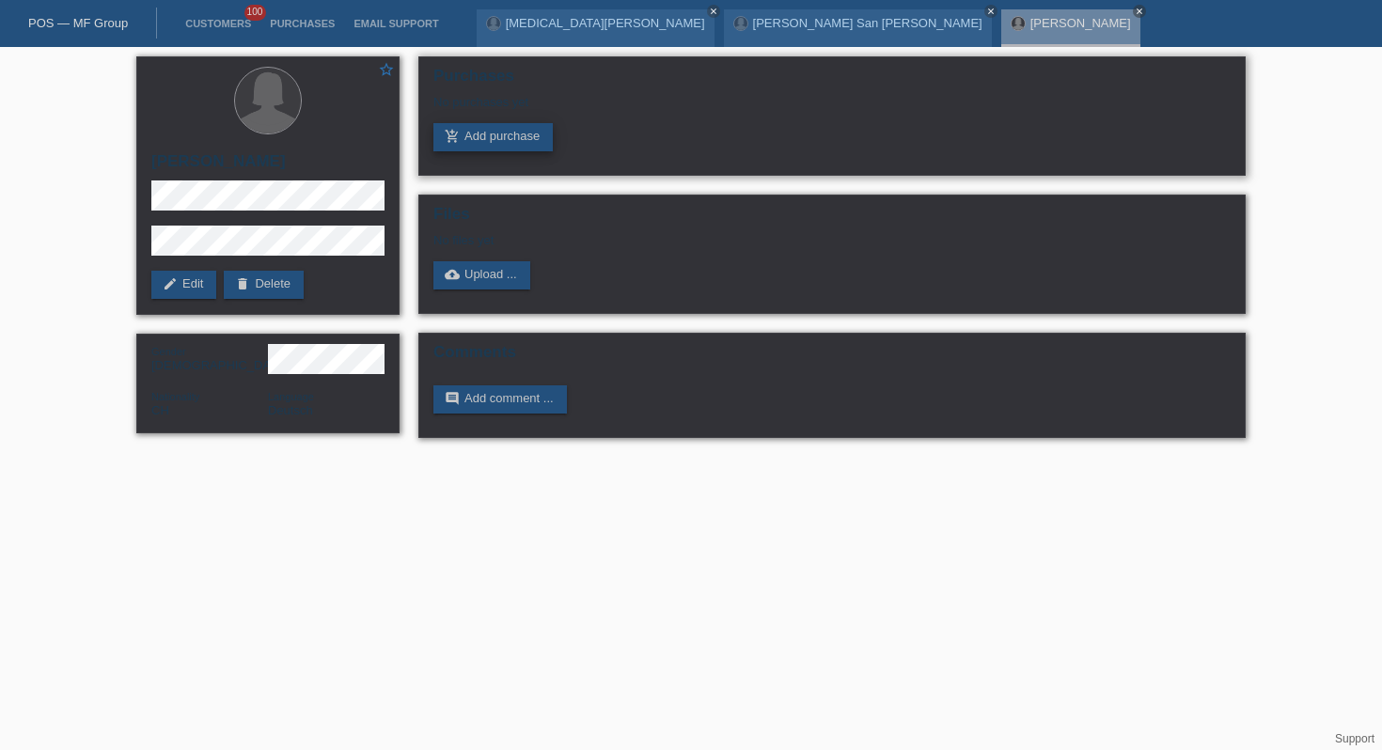
click at [475, 141] on link "add_shopping_cart Add purchase" at bounding box center [492, 137] width 119 height 28
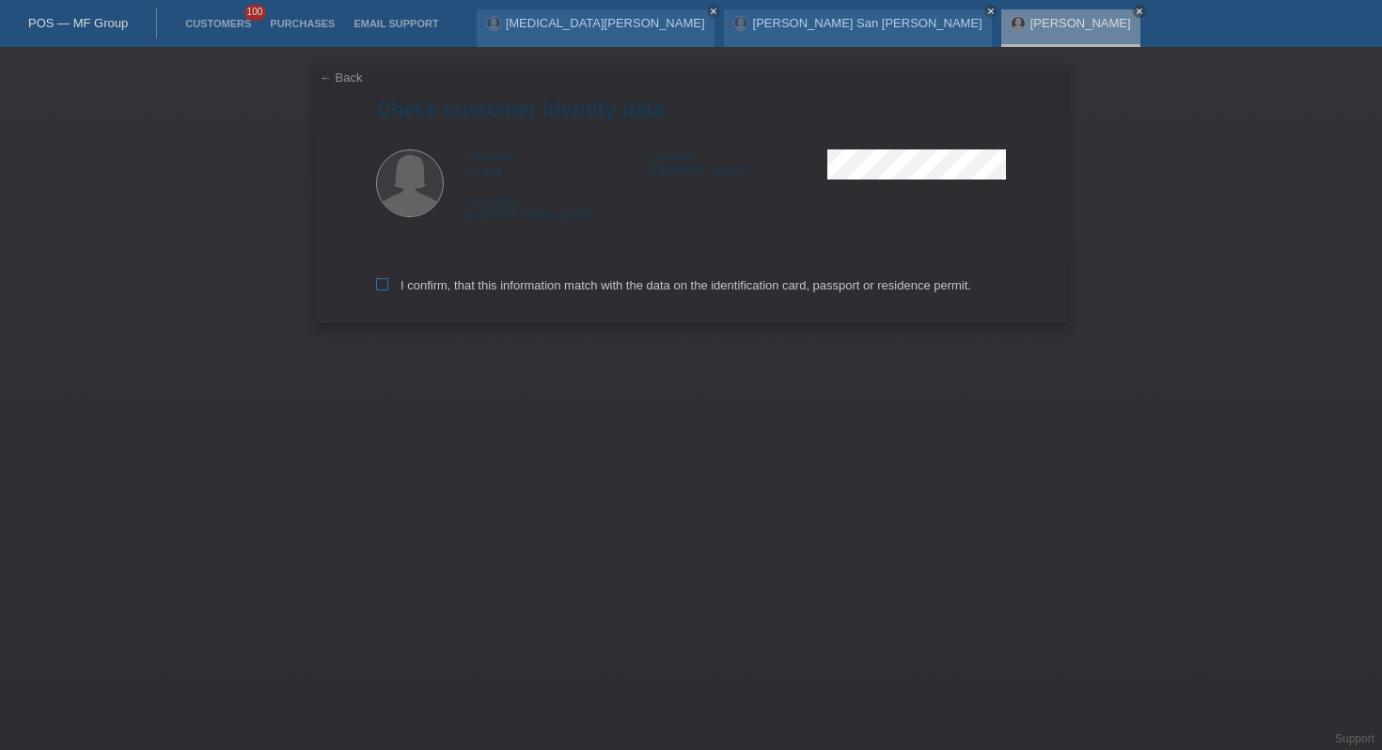
click at [455, 282] on label "I confirm, that this information match with the data on the identification card…" at bounding box center [673, 285] width 595 height 14
click at [388, 282] on input "I confirm, that this information match with the data on the identification card…" at bounding box center [382, 284] width 12 height 12
checkbox input "true"
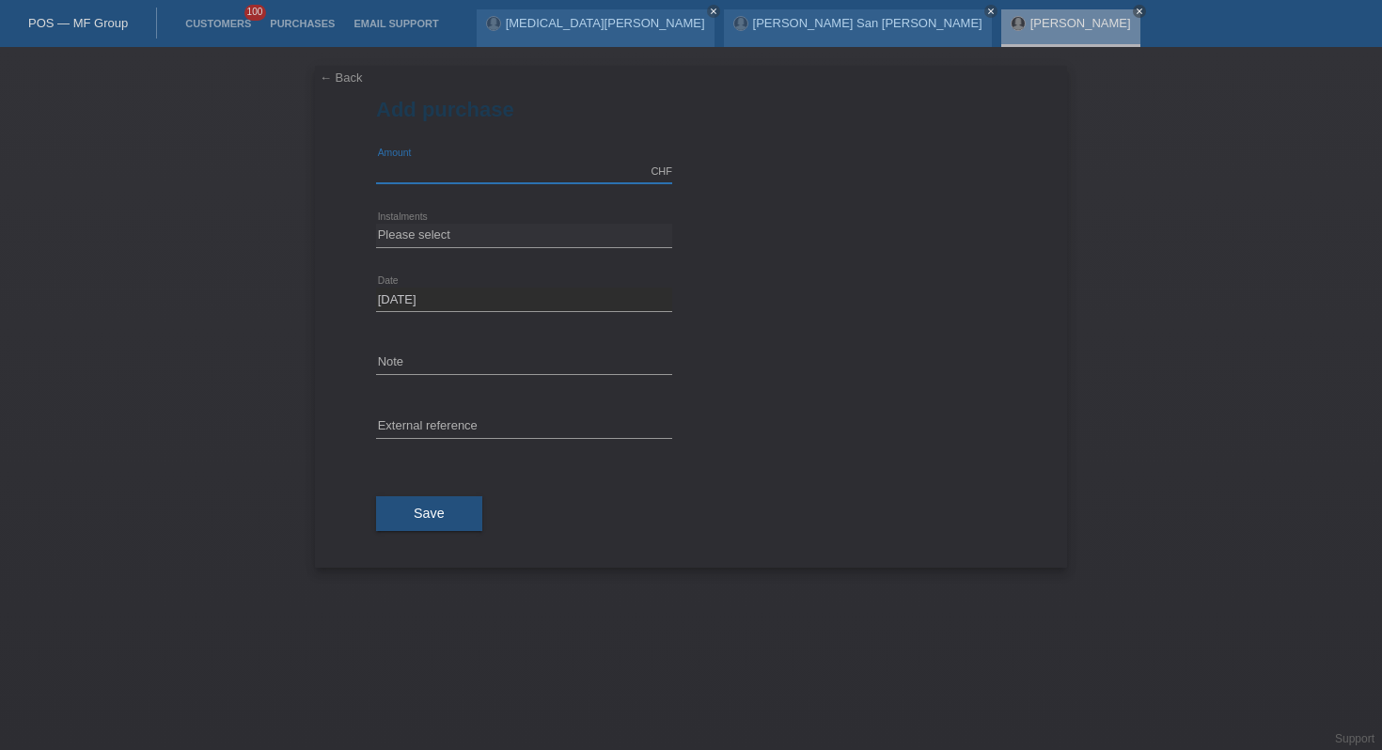
click at [430, 171] on input "text" at bounding box center [524, 172] width 296 height 24
type input "4199.00"
click at [430, 232] on select "Please select 6 instalments 12 instalments 18 instalments 24 instalments 36 ins…" at bounding box center [524, 235] width 296 height 23
select select "486"
click at [447, 418] on input "text" at bounding box center [524, 428] width 296 height 24
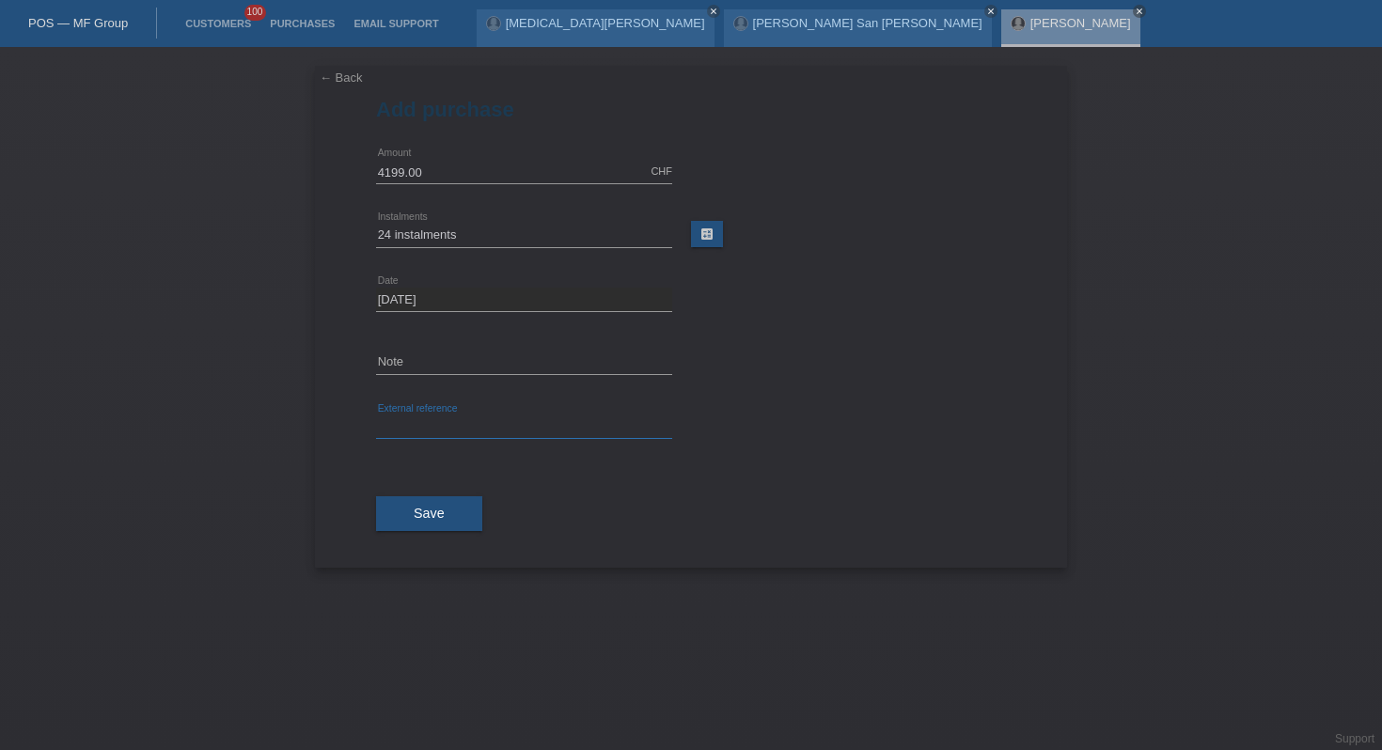
paste input "41866583881"
type input "41866583881"
click at [428, 536] on div "Save" at bounding box center [691, 514] width 630 height 109
click at [437, 514] on span "Save" at bounding box center [429, 513] width 31 height 15
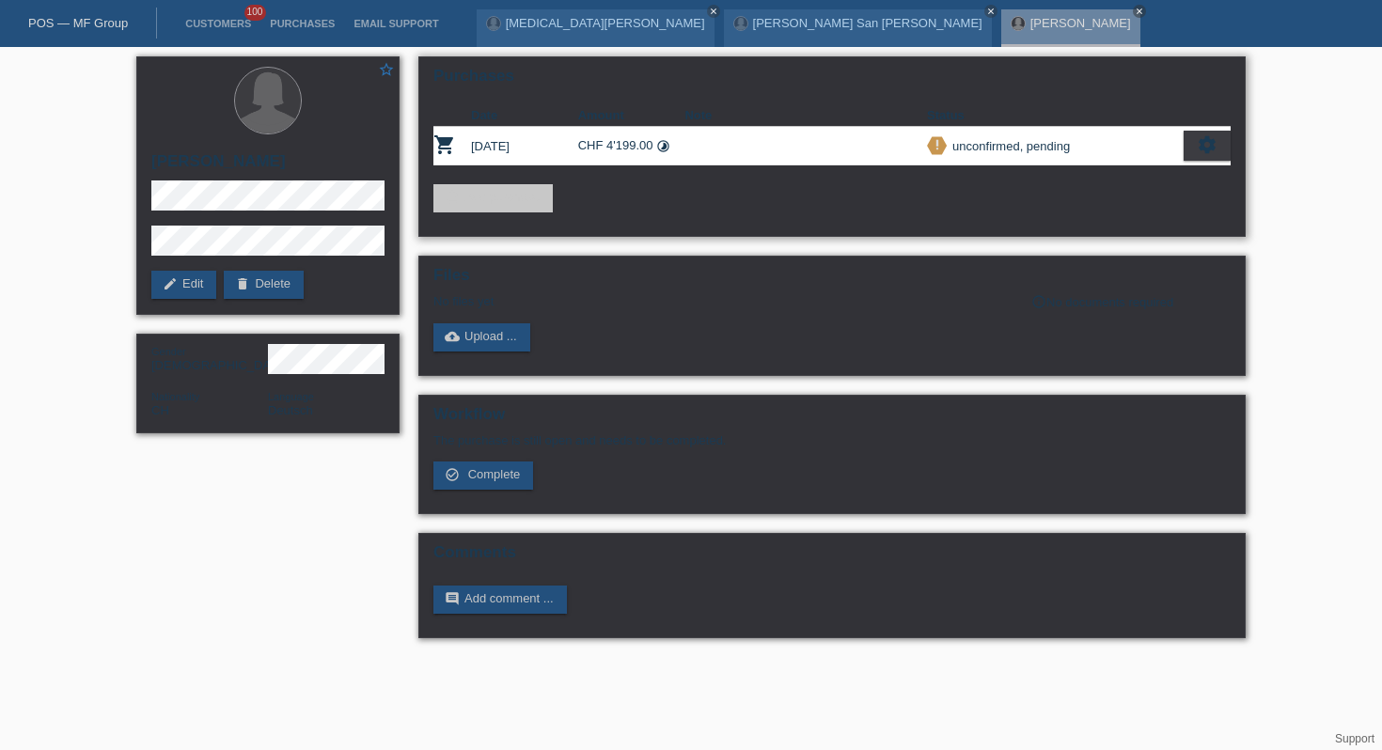
click at [1206, 150] on icon "settings" at bounding box center [1207, 144] width 21 height 21
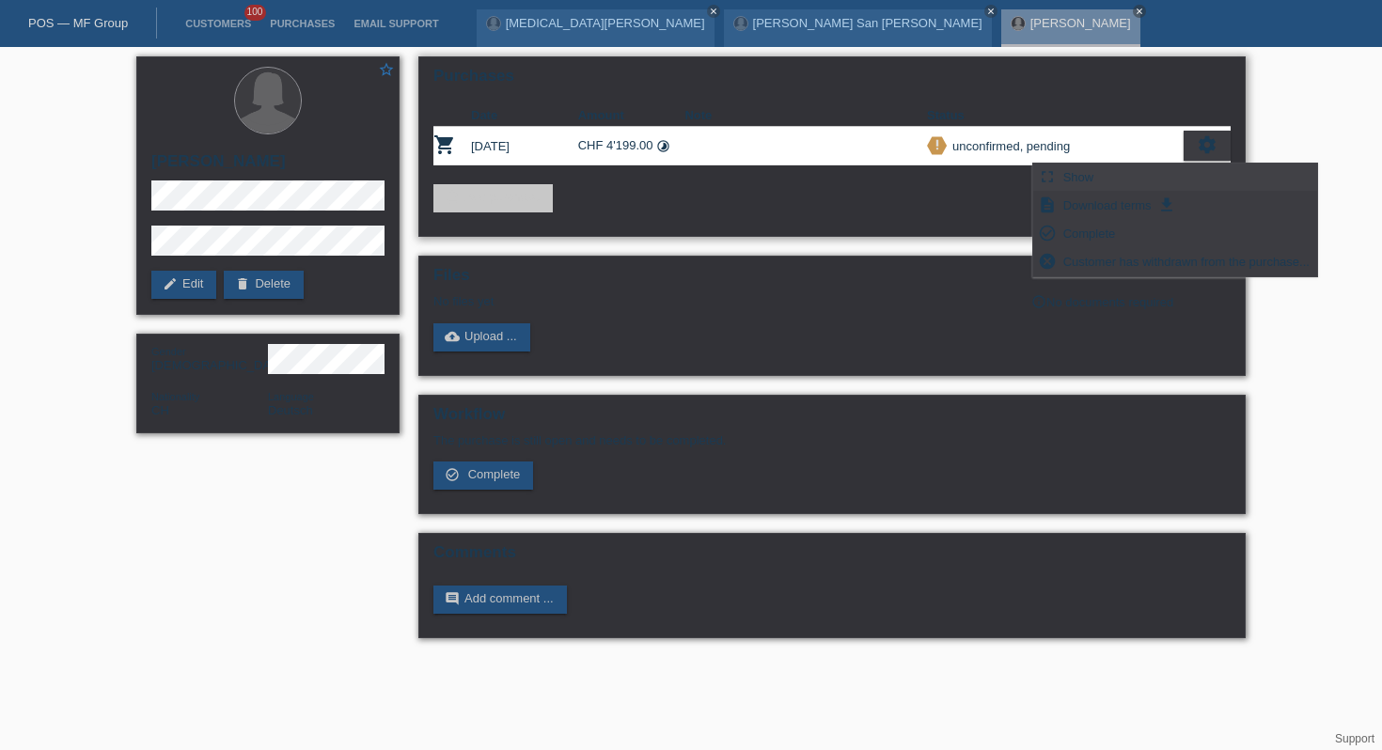
click at [1140, 179] on div "fullscreen Show" at bounding box center [1175, 178] width 284 height 28
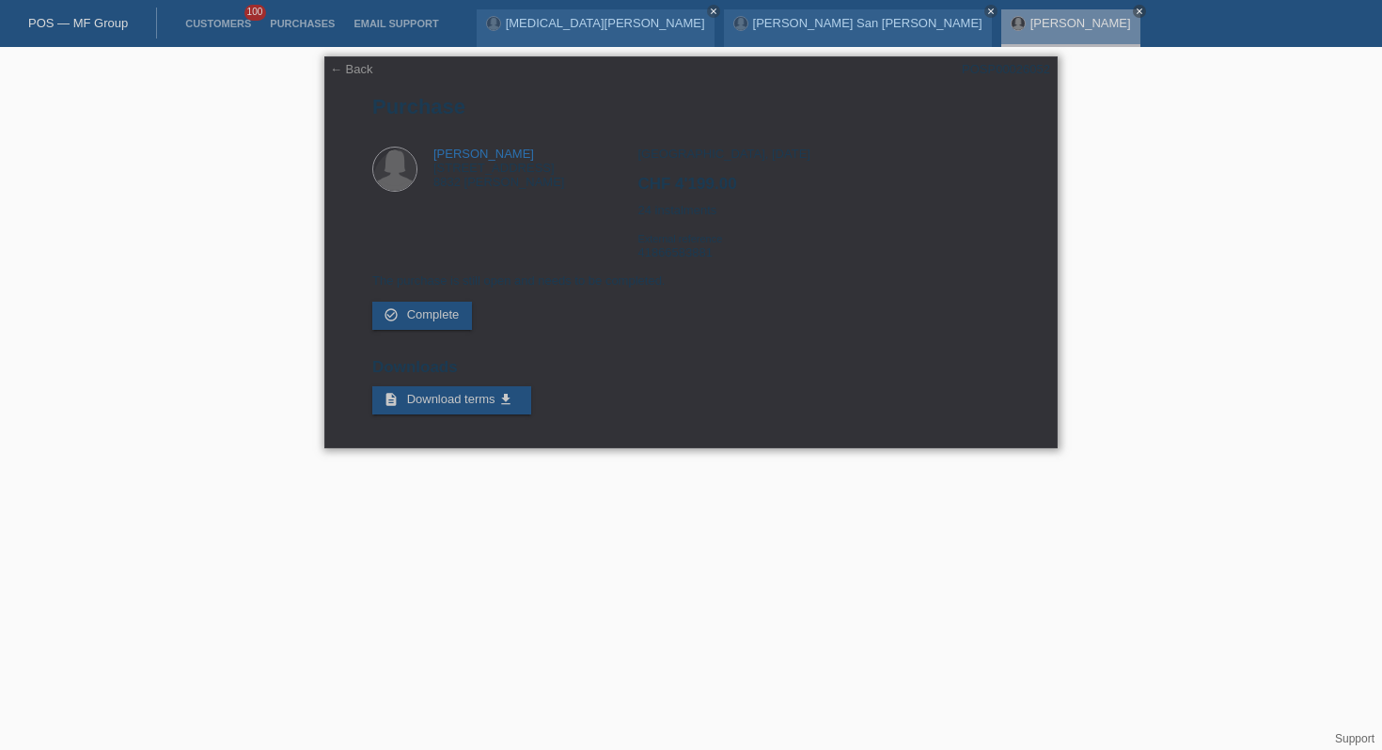
click at [677, 266] on div "Zürich, 13.08.2025 CHF 4'199.00 24 instalments External reference 41866583881" at bounding box center [823, 210] width 371 height 127
click at [993, 65] on div "POSP00026052" at bounding box center [1006, 69] width 88 height 14
click at [190, 31] on li "Customers 100" at bounding box center [218, 24] width 85 height 48
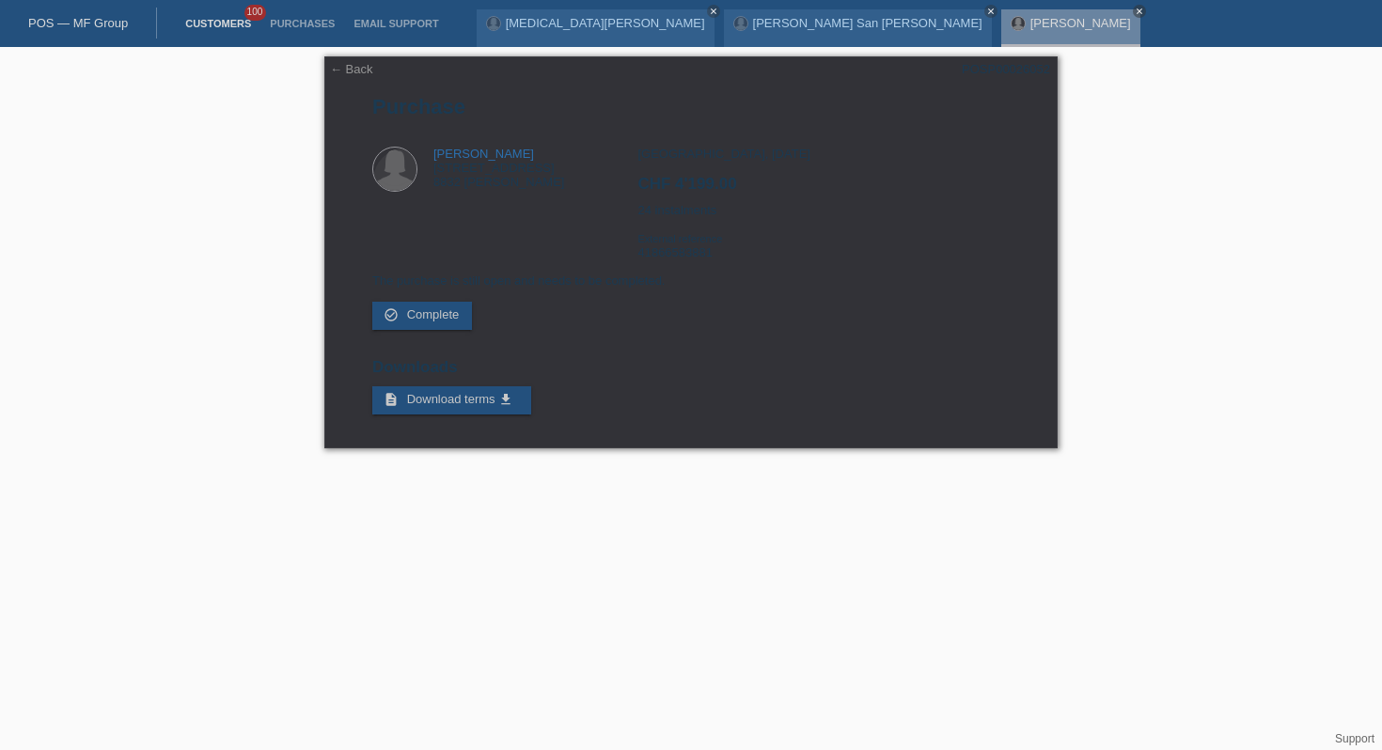
click at [197, 28] on link "Customers" at bounding box center [218, 23] width 85 height 11
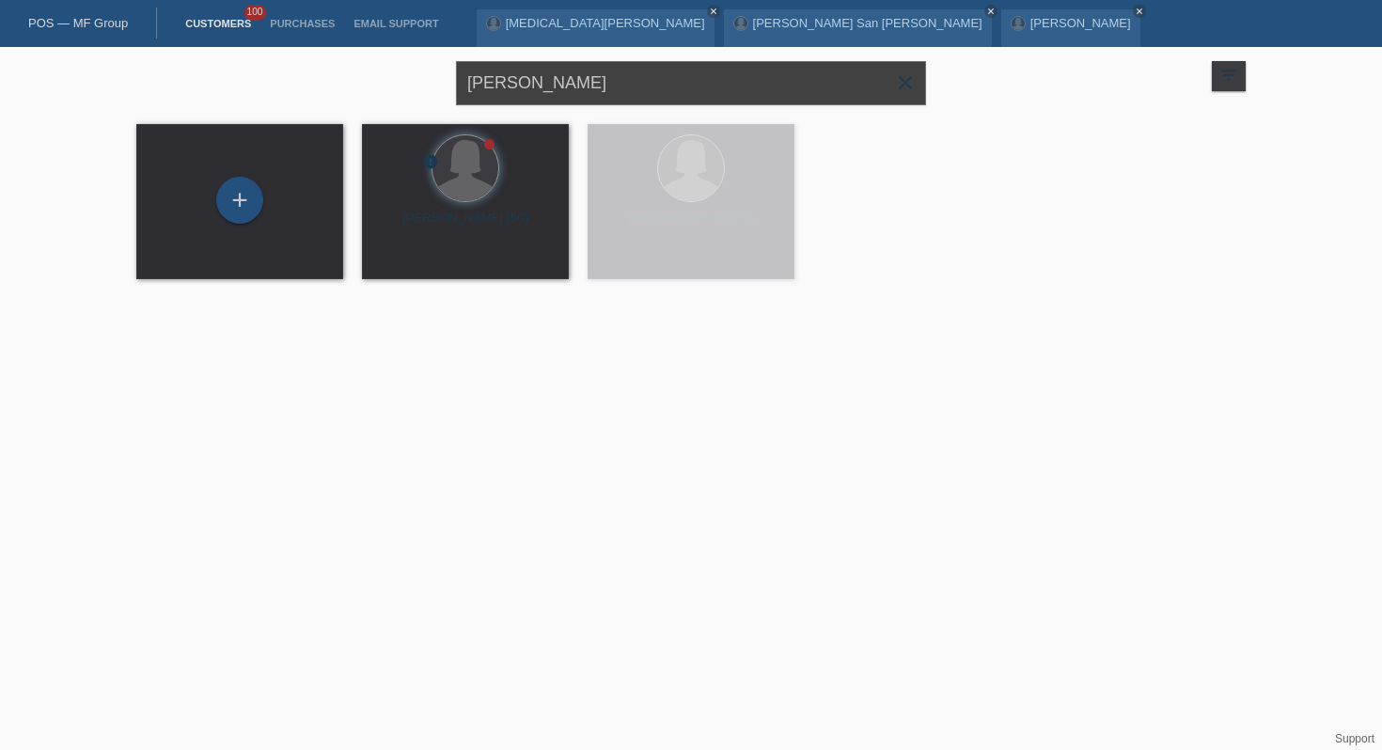
click at [538, 87] on input "[PERSON_NAME]" at bounding box center [691, 83] width 470 height 44
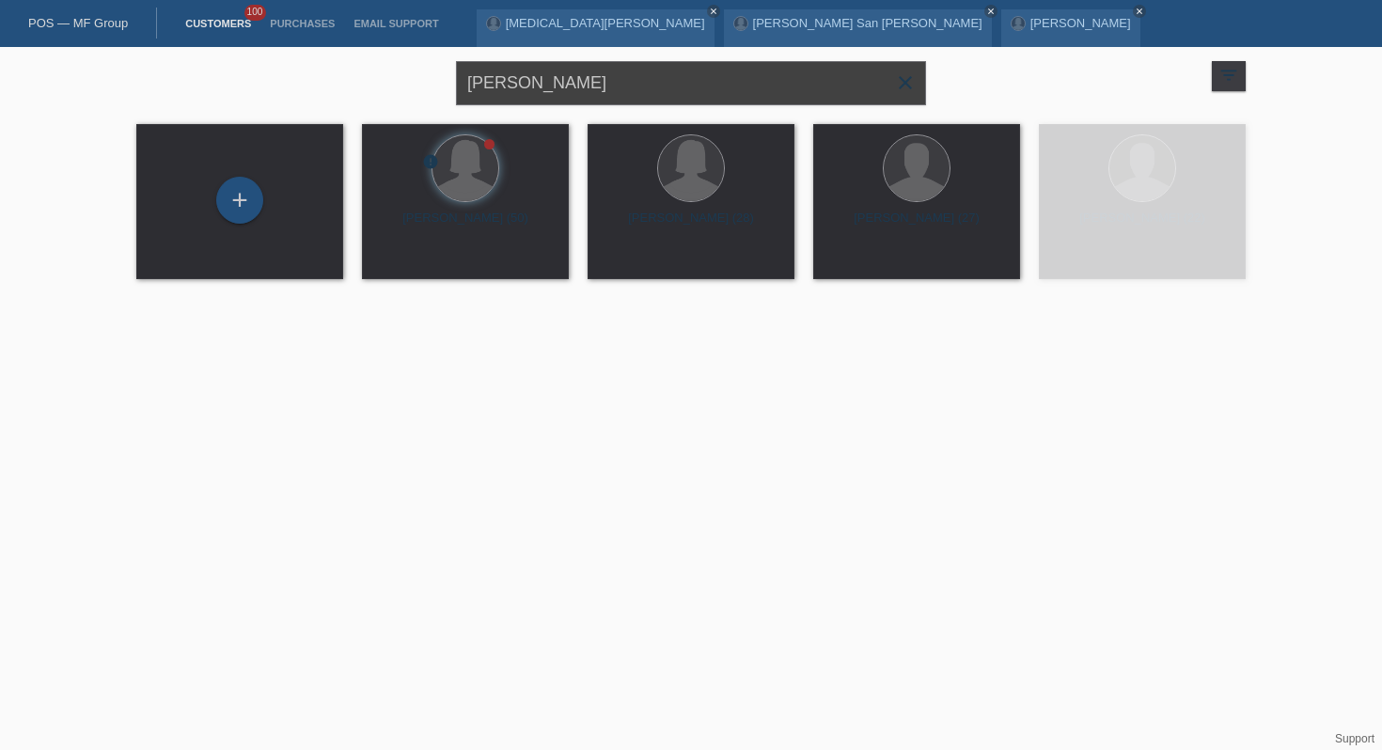
click at [538, 87] on input "[PERSON_NAME]" at bounding box center [691, 83] width 470 height 44
click at [538, 87] on input "dunja baumann" at bounding box center [691, 83] width 470 height 44
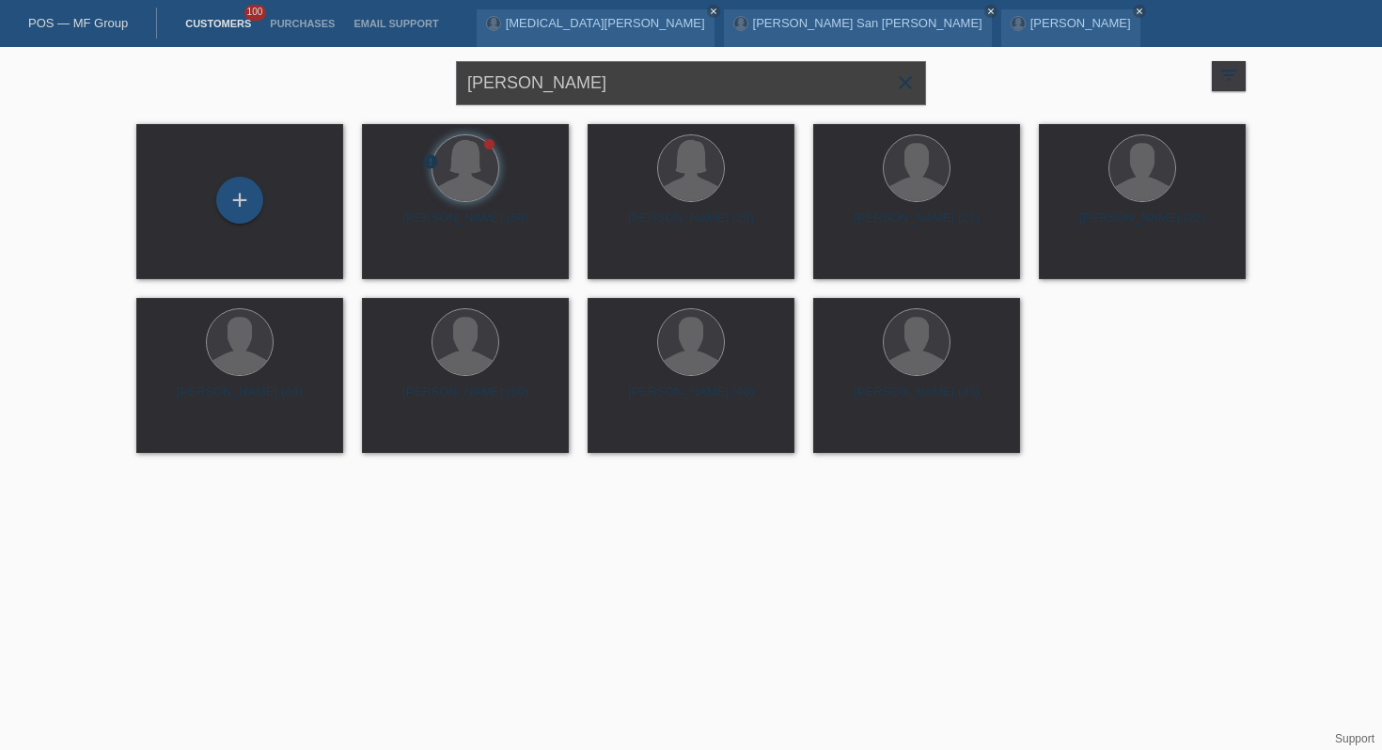
type input "Bislim Lekaj"
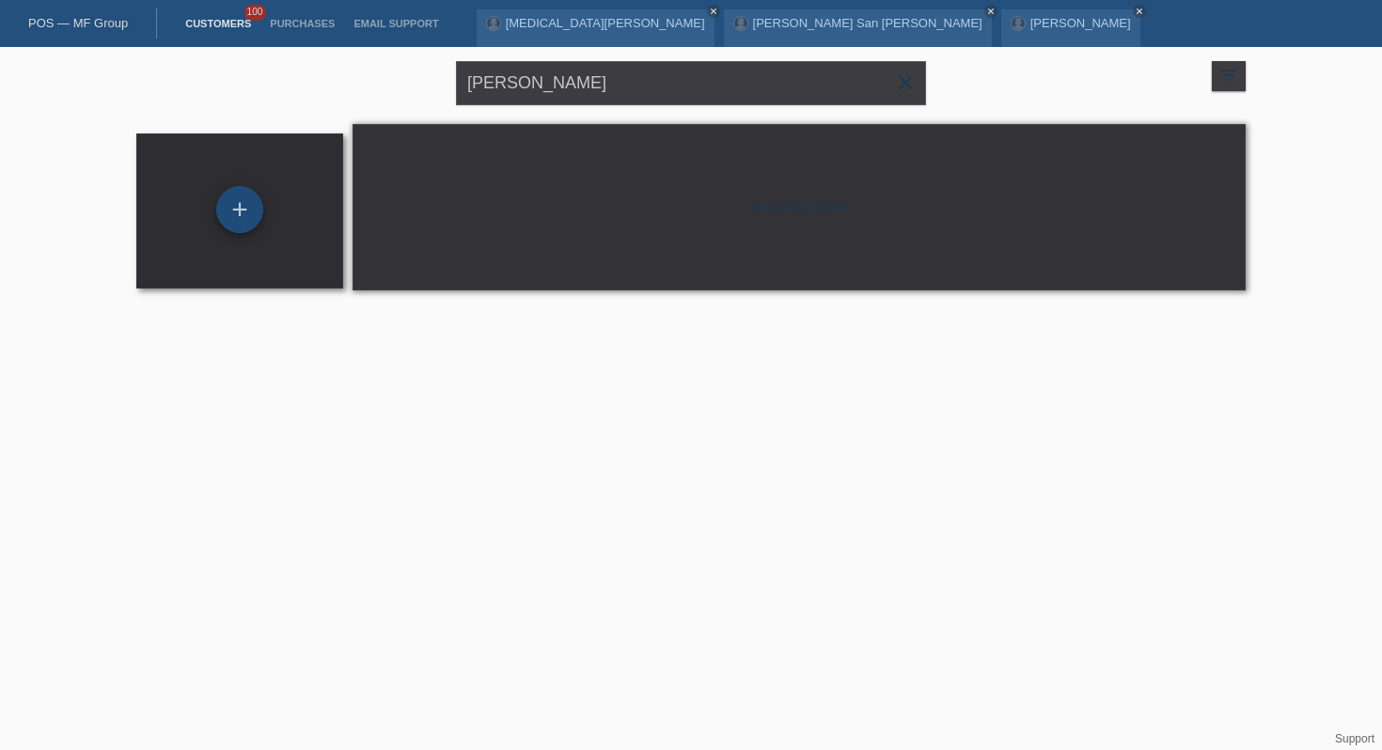
click at [233, 205] on div "+" at bounding box center [239, 209] width 47 height 47
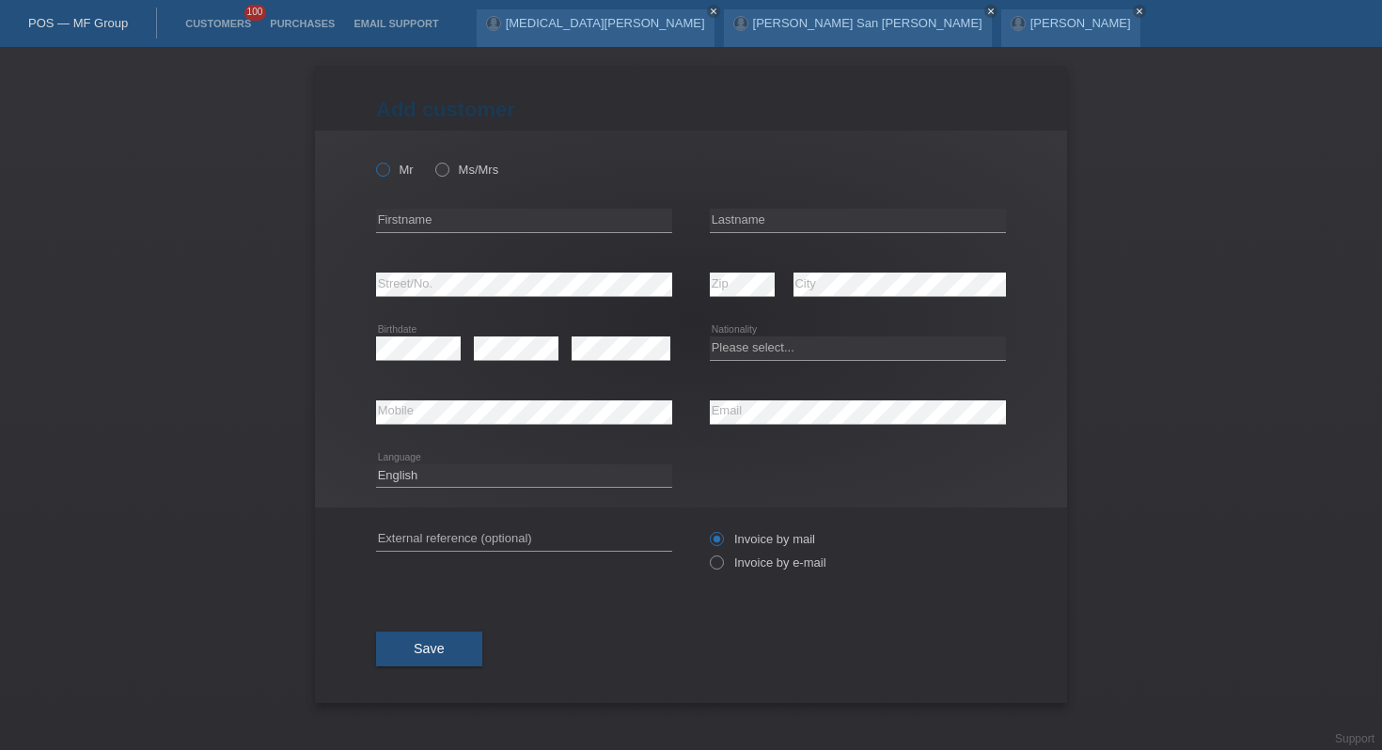
click at [373, 160] on icon at bounding box center [373, 160] width 0 height 0
click at [378, 169] on input "Mr" at bounding box center [382, 169] width 12 height 12
radio input "true"
click at [410, 215] on input "text" at bounding box center [524, 221] width 296 height 24
type input "[DEMOGRAPHIC_DATA]"
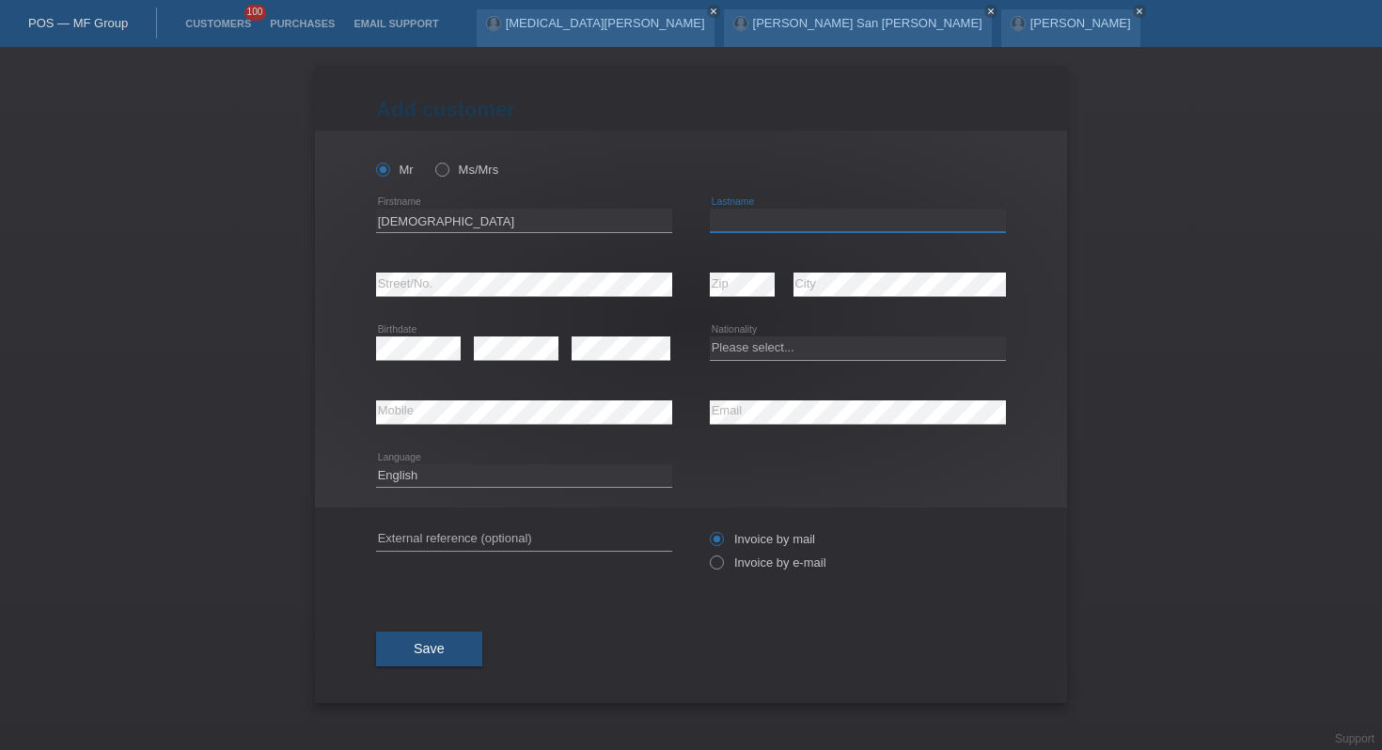
click at [796, 210] on input "text" at bounding box center [858, 221] width 296 height 24
type input "[PERSON_NAME]"
click at [754, 360] on icon at bounding box center [858, 360] width 296 height 1
click at [744, 369] on div "Please select... Switzerland Austria Germany Liechtenstein ------------ Afghani…" at bounding box center [858, 349] width 296 height 64
click at [751, 357] on select "Please select... Switzerland Austria Germany Liechtenstein ------------ Afghani…" at bounding box center [858, 348] width 296 height 23
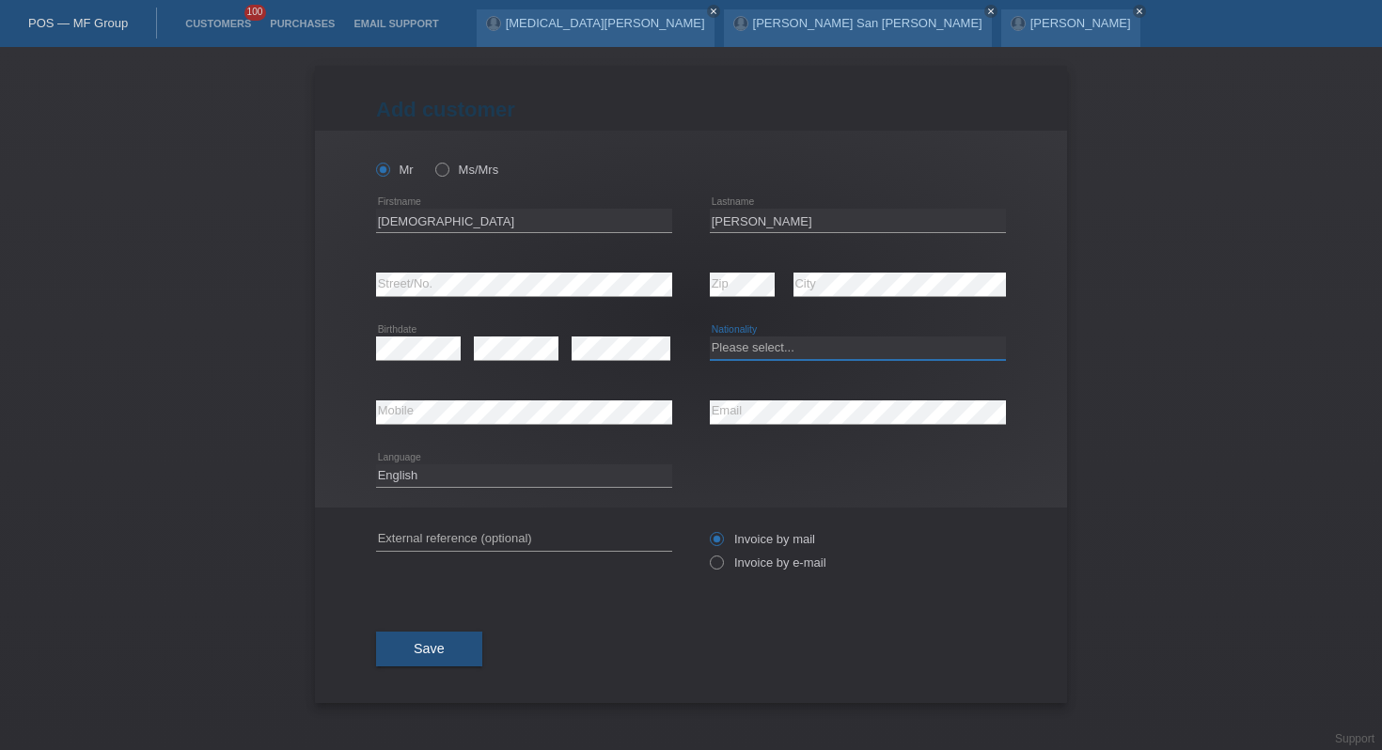
select select "XK"
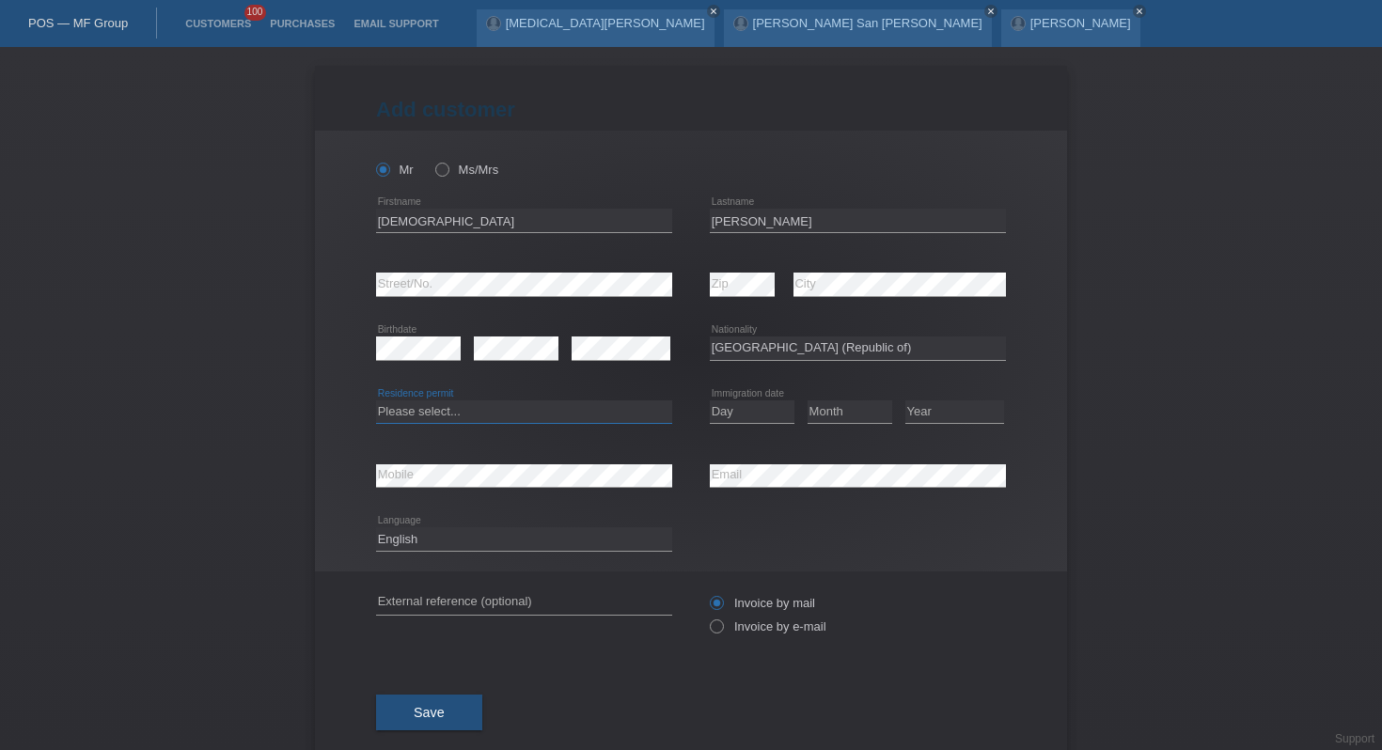
click at [508, 418] on select "Please select... C B B - Refugee status Other" at bounding box center [524, 412] width 296 height 23
select select "C"
click at [773, 426] on div "Day 01 02 03 04 05 06 07 08 09 10 11 12 13 14 15 16" at bounding box center [752, 413] width 85 height 64
click at [764, 412] on select "Day 01 02 03 04 05 06 07 08 09 10 11" at bounding box center [752, 412] width 85 height 23
select select "19"
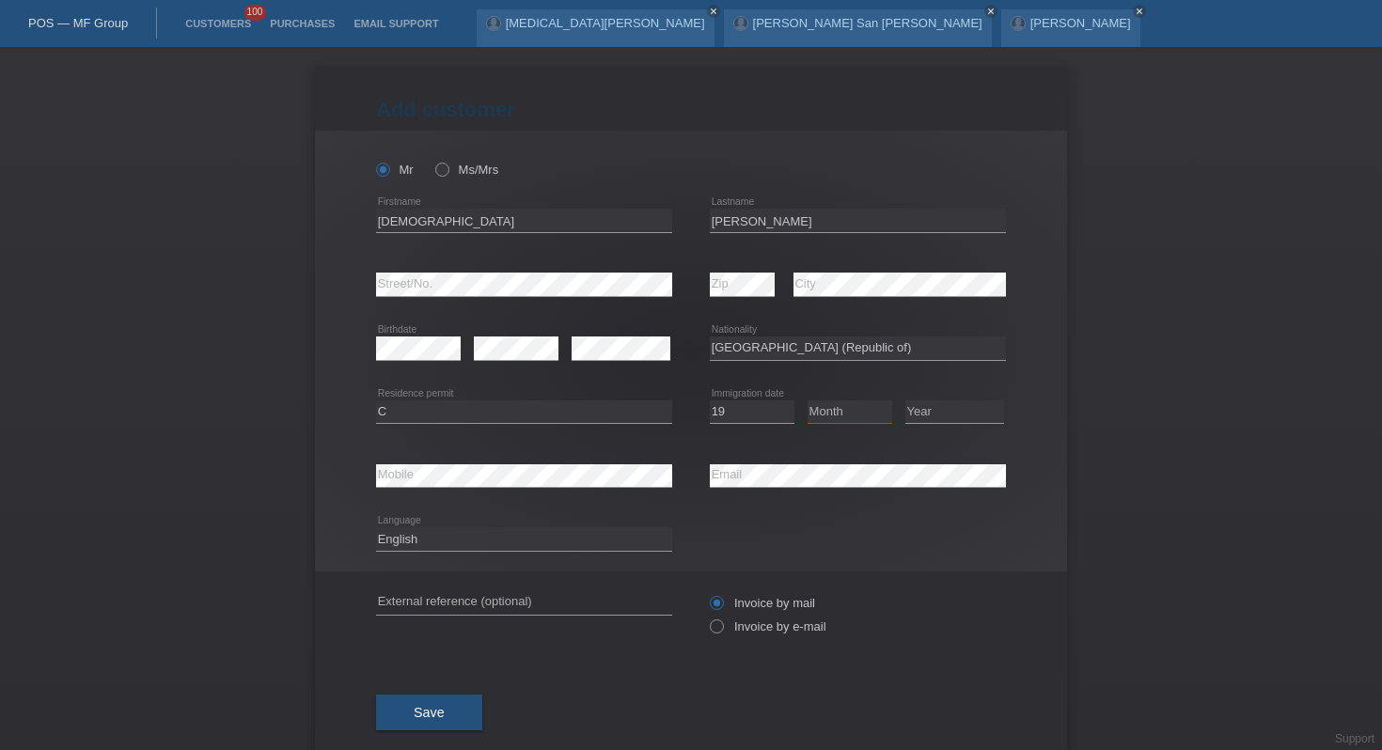
click at [834, 415] on select "Month 01 02 03 04 05 06 07 08 09 10 11" at bounding box center [850, 412] width 85 height 23
select select "08"
click at [923, 413] on select "Year 2025 2024 2023 2022 2021 2020 2019 2018 2017 2016 2015 2014 2013 2012 2011…" at bounding box center [955, 412] width 99 height 23
select select "1990"
click at [505, 542] on select "Deutsch Français Italiano English" at bounding box center [524, 539] width 296 height 23
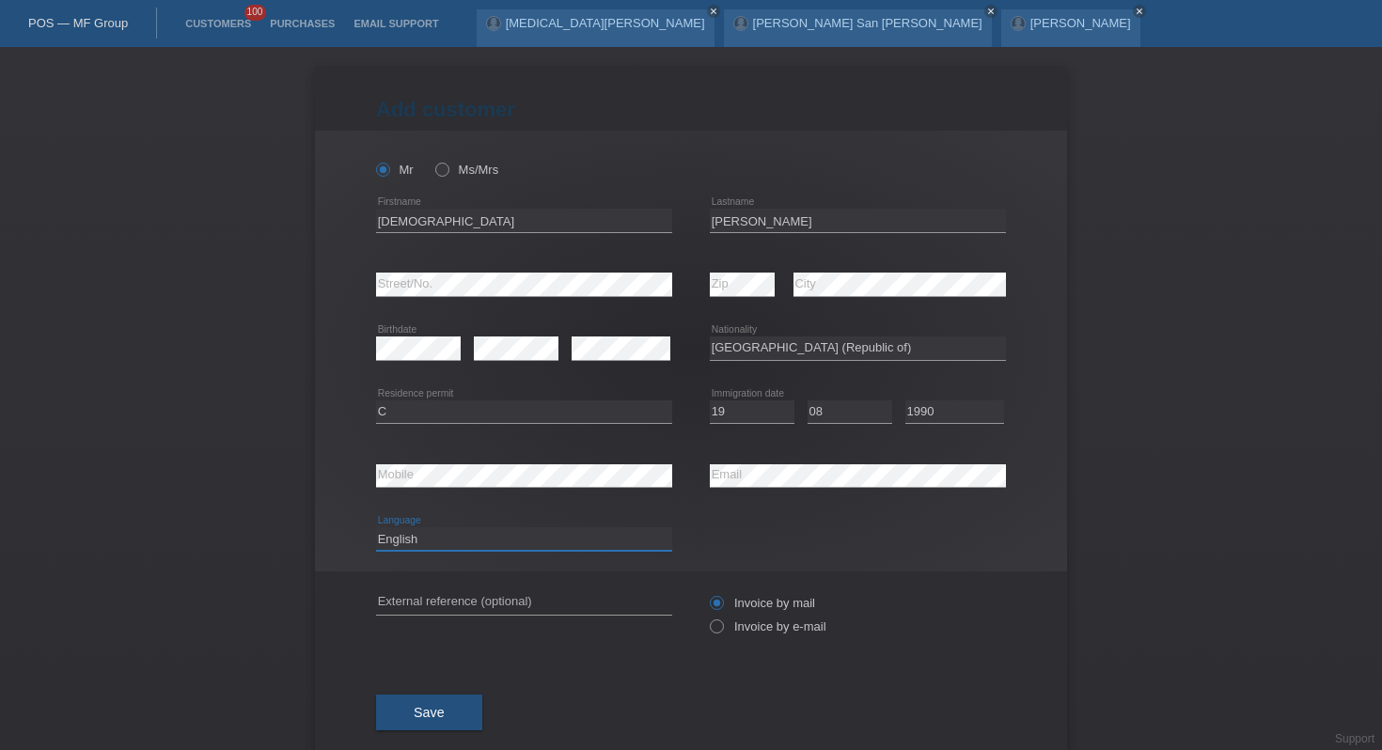
select select "de"
click at [728, 633] on label "Invoice by e-mail" at bounding box center [768, 627] width 117 height 14
click at [722, 633] on input "Invoice by e-mail" at bounding box center [716, 632] width 12 height 24
radio input "true"
click at [419, 729] on button "Save" at bounding box center [429, 713] width 106 height 36
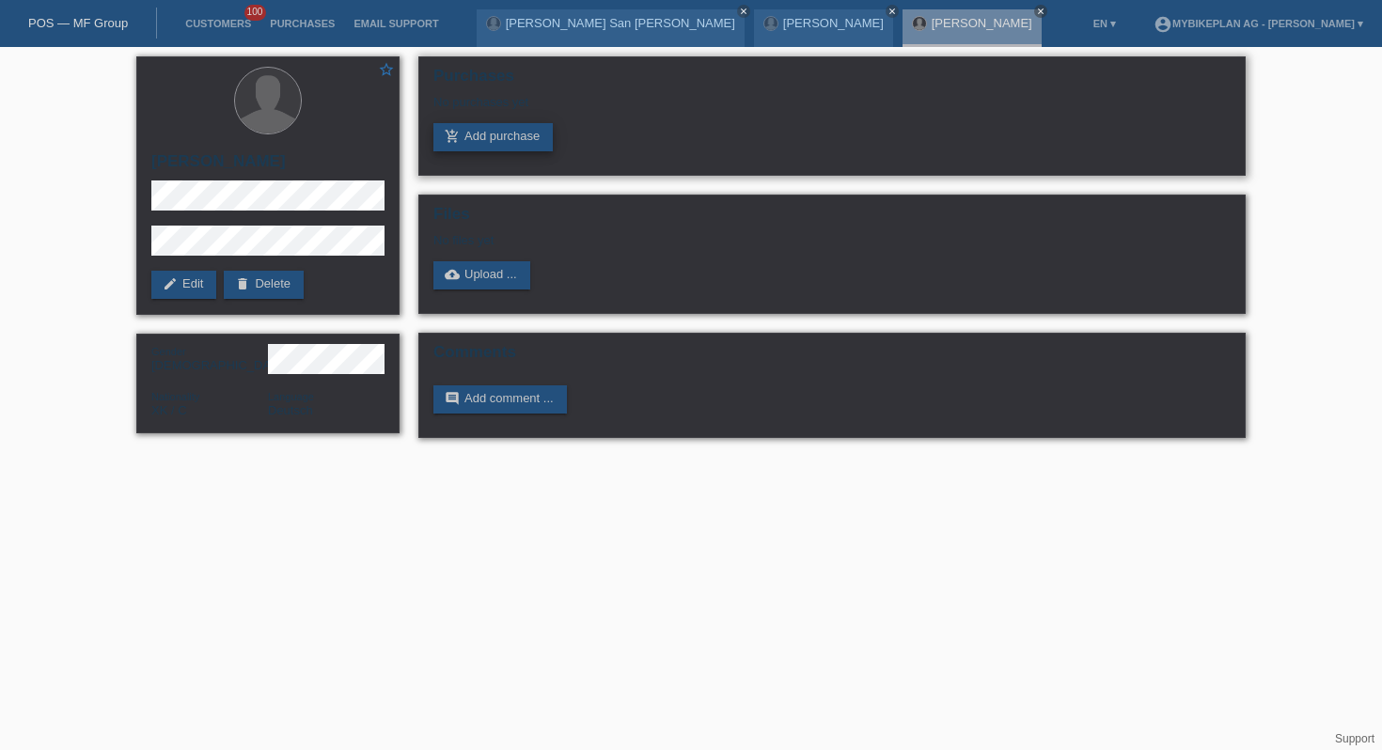
click at [481, 135] on link "add_shopping_cart Add purchase" at bounding box center [492, 137] width 119 height 28
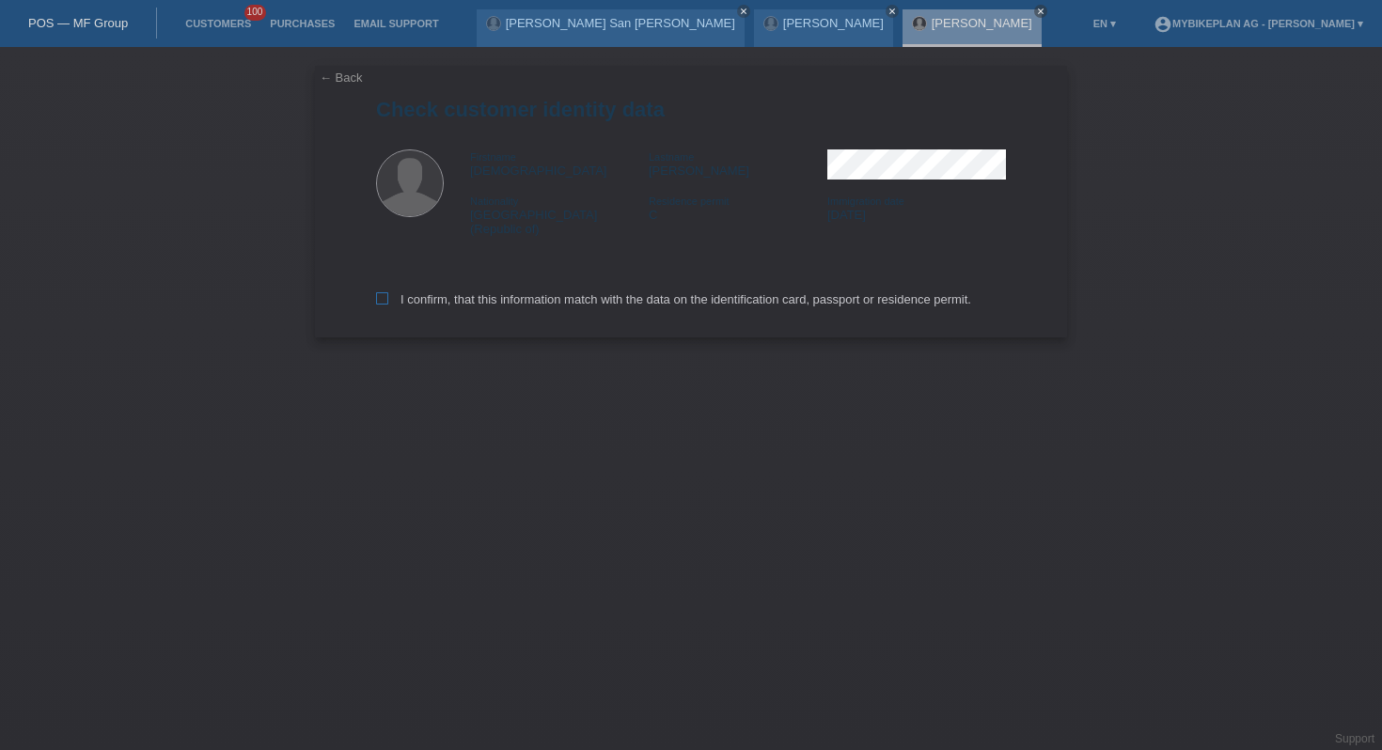
click at [465, 292] on label "I confirm, that this information match with the data on the identification card…" at bounding box center [673, 299] width 595 height 14
click at [388, 292] on input "I confirm, that this information match with the data on the identification card…" at bounding box center [382, 298] width 12 height 12
checkbox input "true"
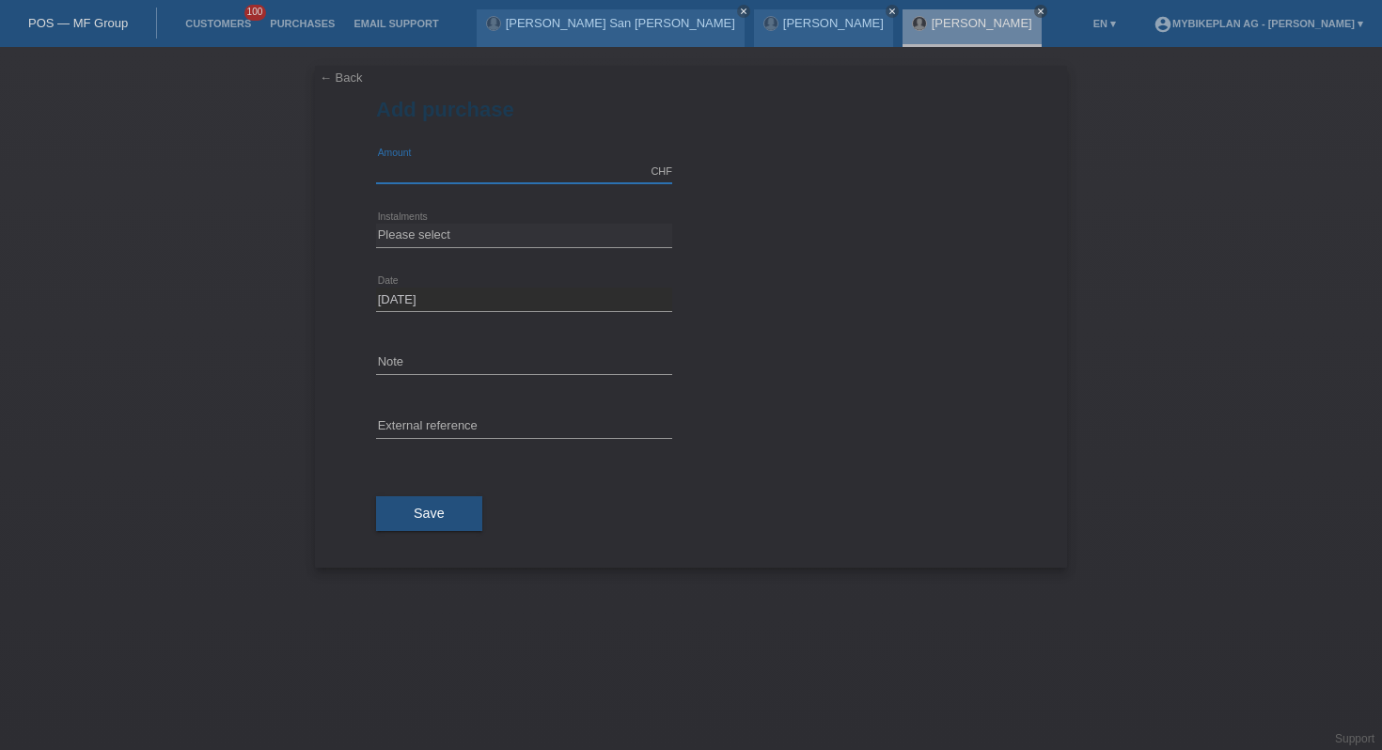
click at [460, 180] on input "text" at bounding box center [524, 172] width 296 height 24
type input "4199.00"
click at [440, 230] on select "Please select 6 instalments 12 instalments 18 instalments 24 instalments 36 ins…" at bounding box center [524, 235] width 296 height 23
select select "487"
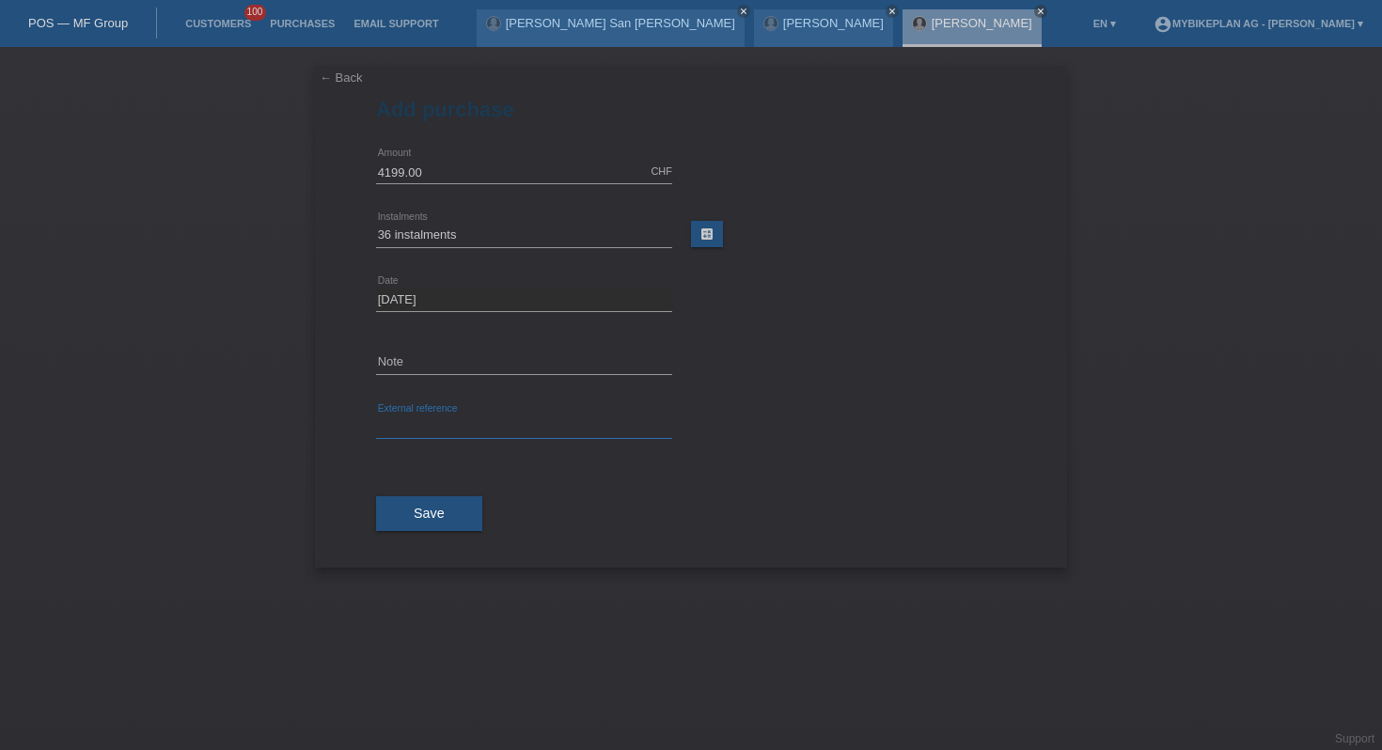
click at [429, 425] on input "text" at bounding box center [524, 428] width 296 height 24
paste input "41903725324"
type input "41903725324"
click at [430, 513] on span "Save" at bounding box center [429, 513] width 31 height 15
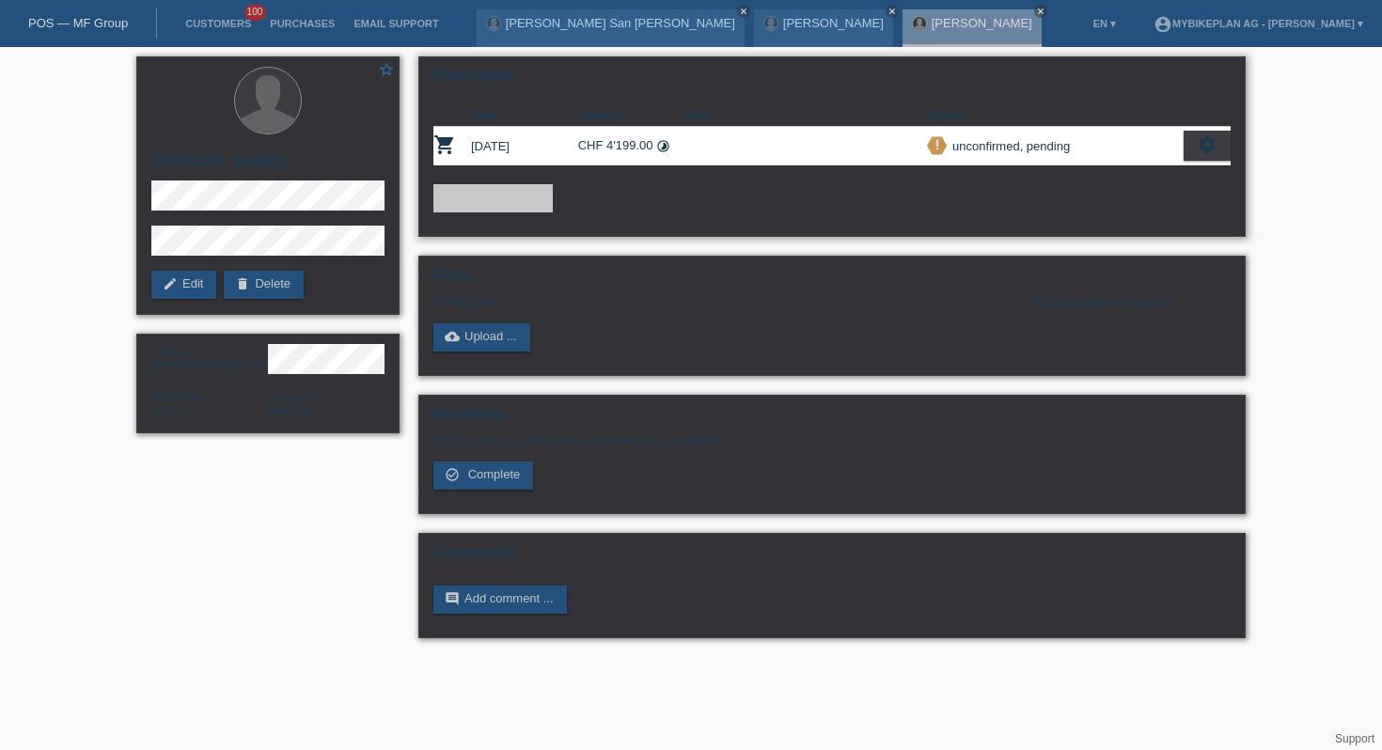
click at [1223, 150] on div "settings" at bounding box center [1207, 146] width 47 height 30
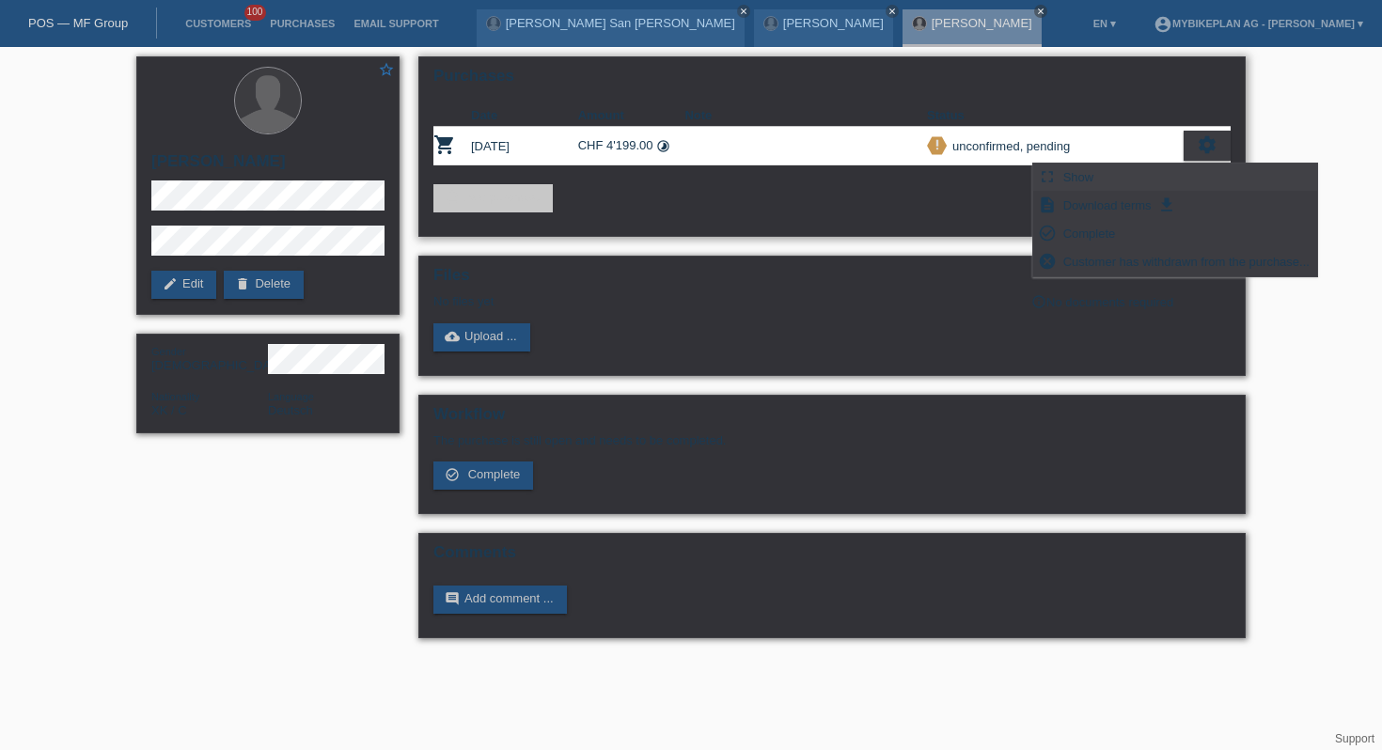
click at [1093, 175] on span "Show" at bounding box center [1079, 177] width 37 height 23
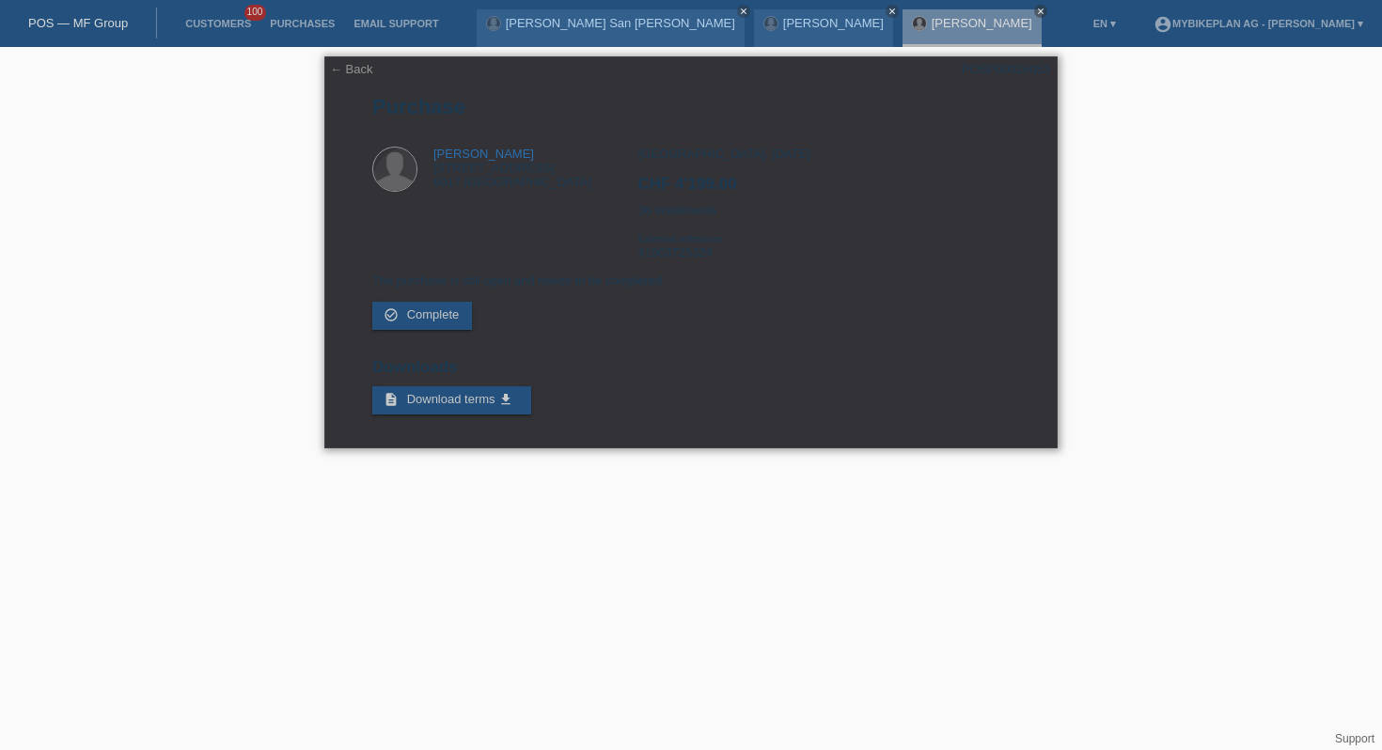
click at [987, 62] on div "POSP00026053" at bounding box center [1006, 69] width 88 height 14
copy div "POSP00026053"
click at [652, 264] on div "[GEOGRAPHIC_DATA], [DATE] CHF 4'199.00 36 instalments External reference 419037…" at bounding box center [823, 210] width 371 height 127
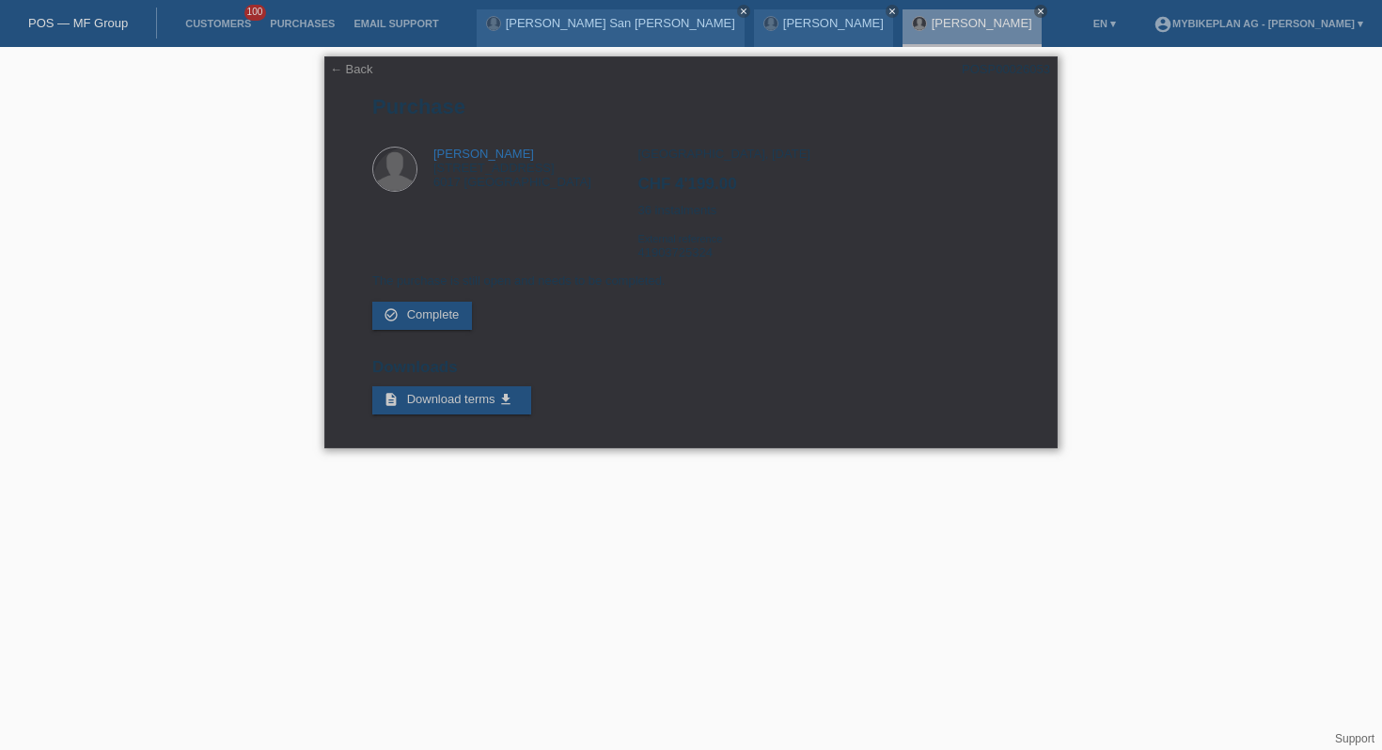
click at [652, 264] on div "[GEOGRAPHIC_DATA], [DATE] CHF 4'199.00 36 instalments External reference 419037…" at bounding box center [823, 210] width 371 height 127
copy div "41903725324"
